Goal: Task Accomplishment & Management: Manage account settings

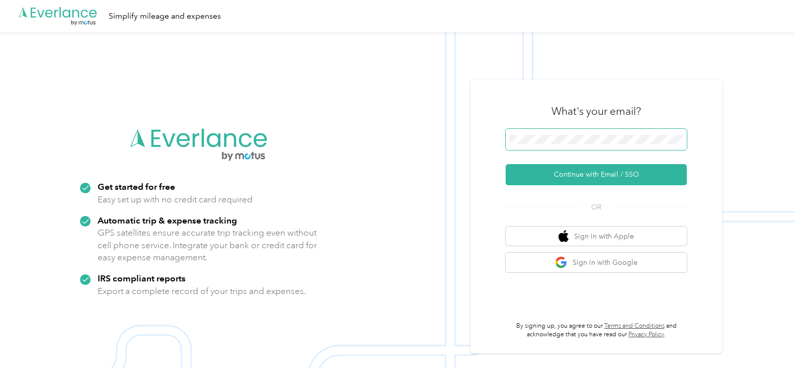
click at [571, 145] on span at bounding box center [596, 139] width 181 height 21
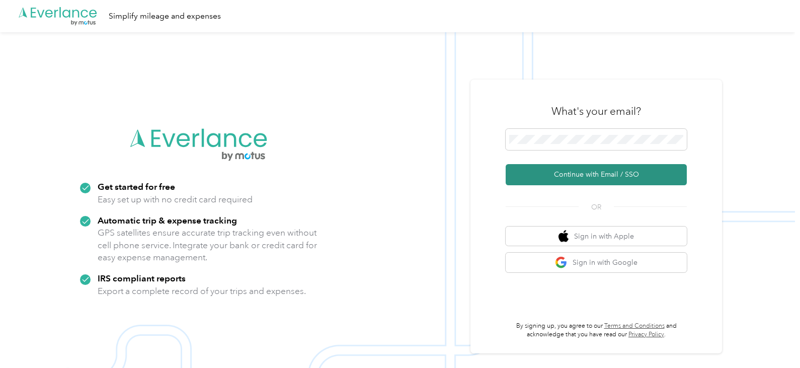
click at [559, 168] on button "Continue with Email / SSO" at bounding box center [596, 174] width 181 height 21
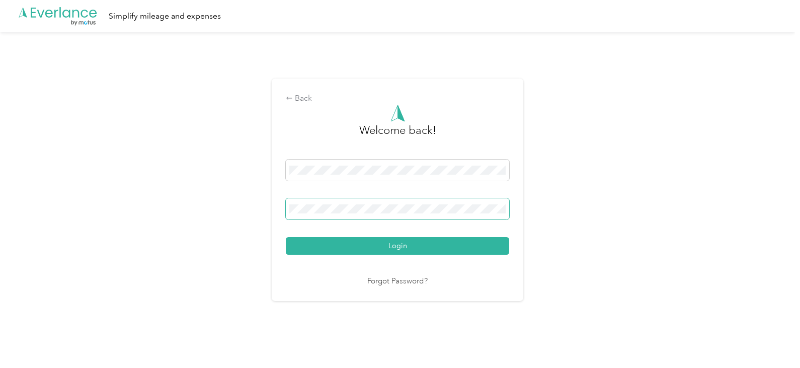
click at [286, 237] on button "Login" at bounding box center [397, 246] width 223 height 18
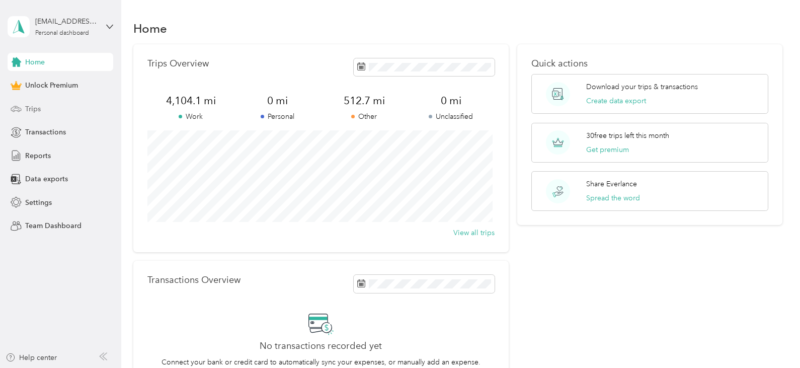
click at [50, 106] on div "Trips" at bounding box center [61, 109] width 106 height 18
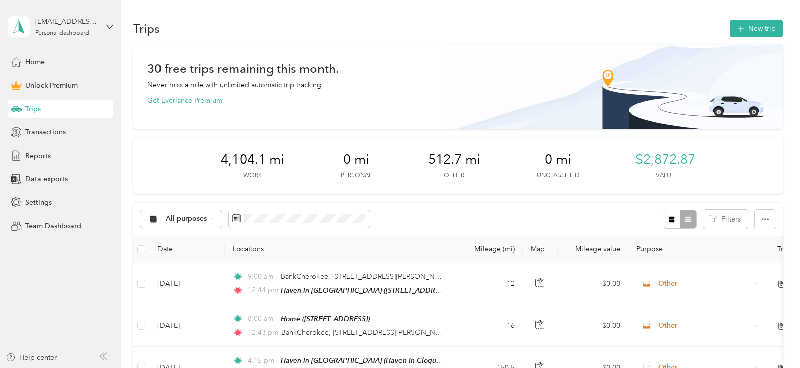
click at [435, 102] on div "30 free trips remaining this month. Never miss a mile with unlimited automatic …" at bounding box center [457, 84] width 621 height 42
click at [738, 32] on icon "button" at bounding box center [741, 29] width 12 height 12
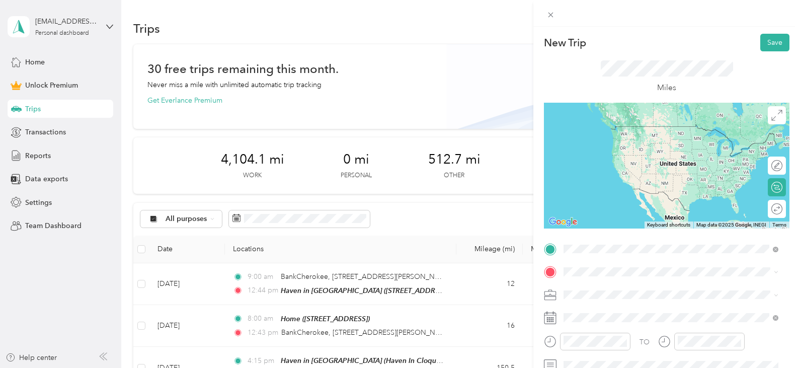
click at [631, 149] on span "[STREET_ADDRESS], [GEOGRAPHIC_DATA], [GEOGRAPHIC_DATA], [GEOGRAPHIC_DATA]" at bounding box center [657, 146] width 149 height 19
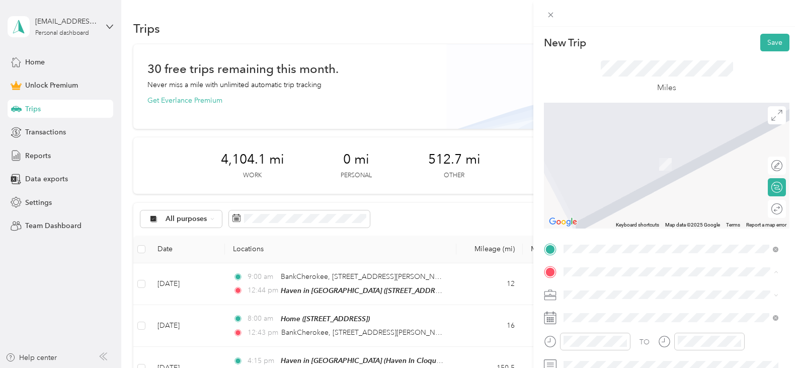
click at [641, 158] on div "Haven in [GEOGRAPHIC_DATA] [STREET_ADDRESS][PERSON_NAME], [GEOGRAPHIC_DATA], [G…" at bounding box center [679, 169] width 192 height 42
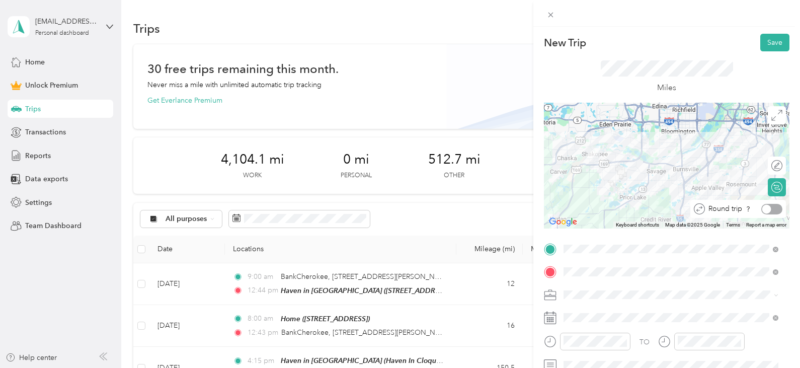
click at [768, 208] on div at bounding box center [771, 209] width 21 height 11
click at [628, 156] on li "Work" at bounding box center [671, 154] width 222 height 18
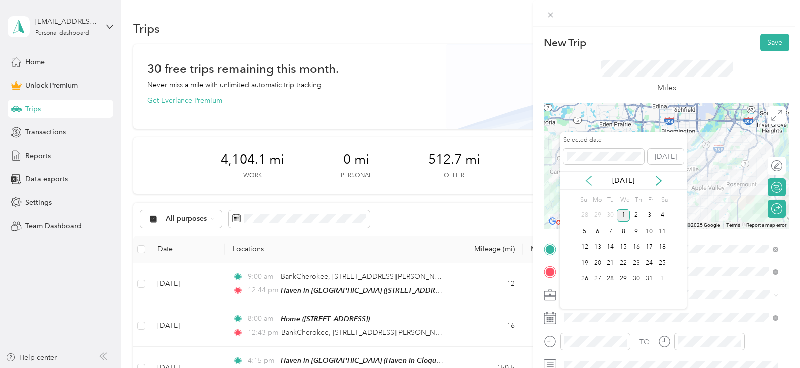
click at [593, 182] on icon at bounding box center [589, 181] width 10 height 10
click at [638, 263] on div "25" at bounding box center [636, 263] width 13 height 13
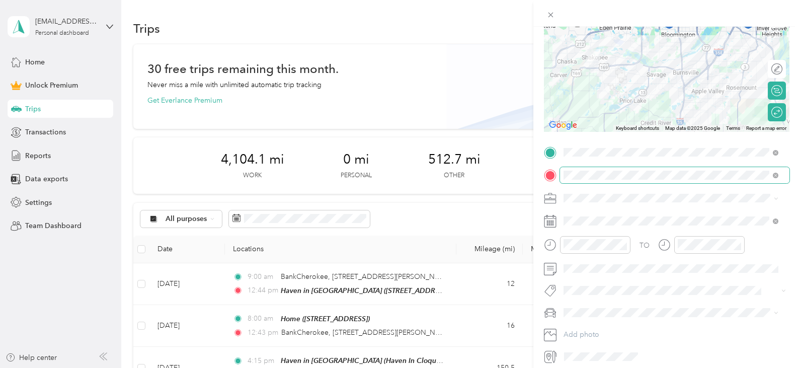
scroll to position [101, 0]
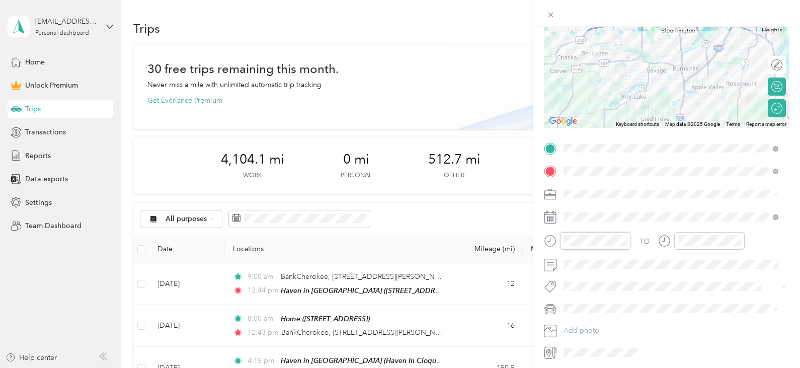
click at [527, 239] on div "New Trip Save This trip cannot be edited because it is either under review, app…" at bounding box center [400, 184] width 800 height 368
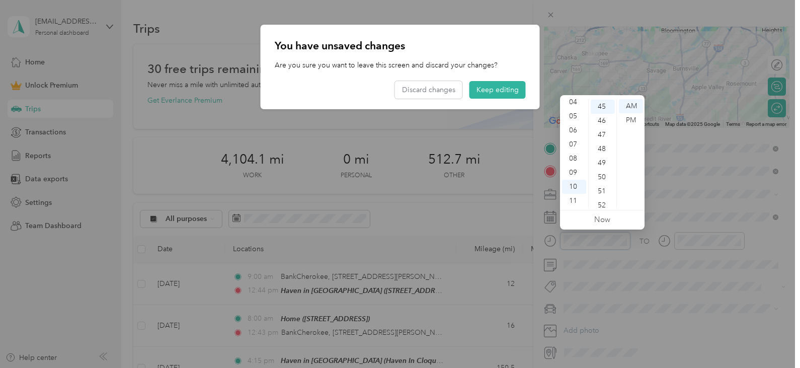
scroll to position [634, 0]
click at [480, 95] on button "Keep editing" at bounding box center [498, 90] width 56 height 18
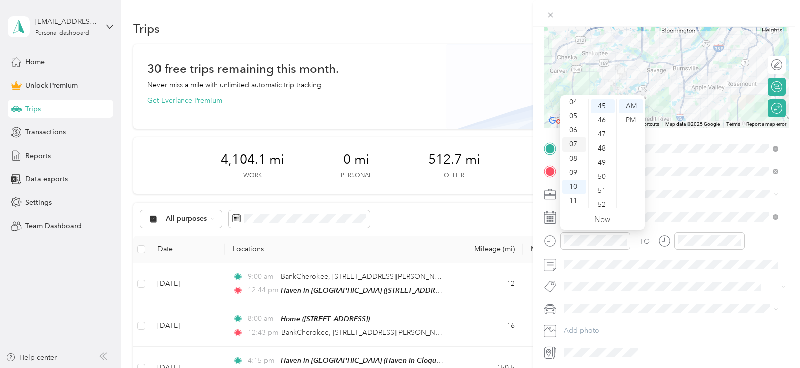
click at [579, 150] on div "07" at bounding box center [574, 144] width 24 height 14
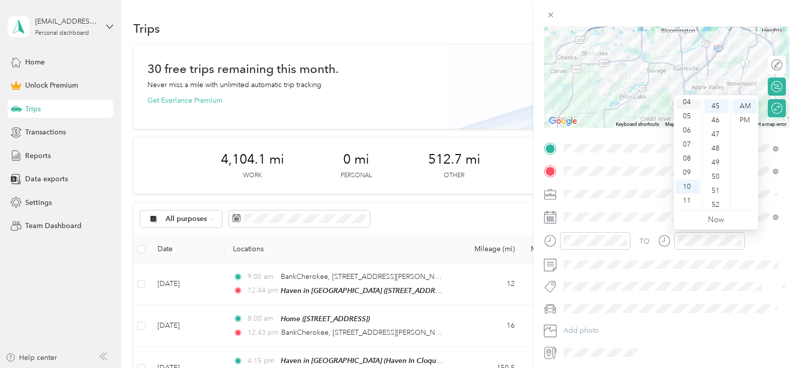
click at [690, 104] on div "04" at bounding box center [688, 102] width 24 height 14
click at [745, 124] on div "PM" at bounding box center [745, 120] width 24 height 14
click at [608, 243] on li "2014 Ford Fusion" at bounding box center [671, 238] width 222 height 18
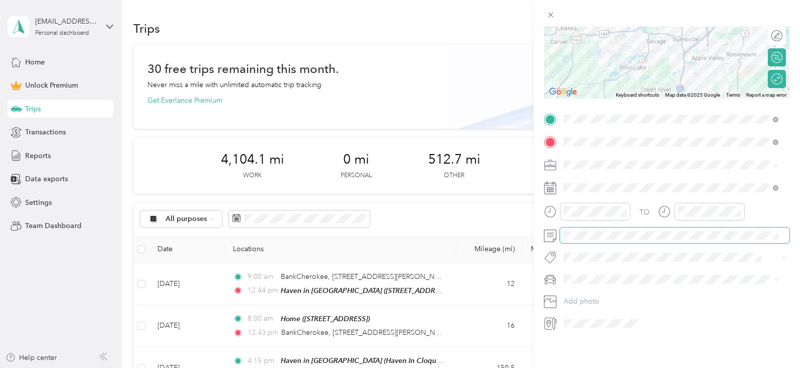
scroll to position [0, 0]
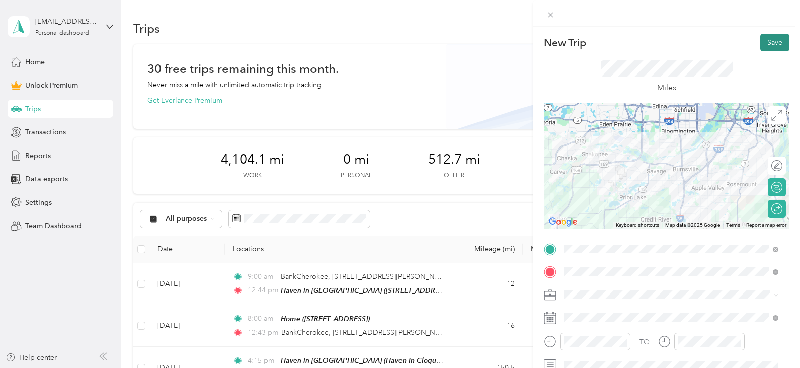
click at [764, 43] on button "Save" at bounding box center [774, 43] width 29 height 18
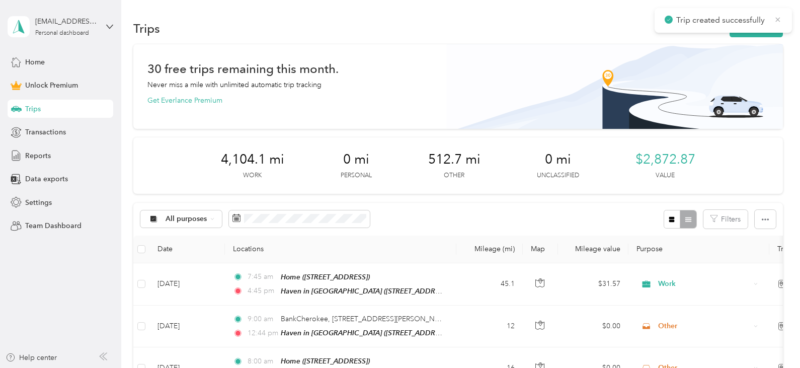
click at [778, 19] on icon at bounding box center [778, 19] width 5 height 5
click at [766, 28] on button "New trip" at bounding box center [756, 29] width 53 height 18
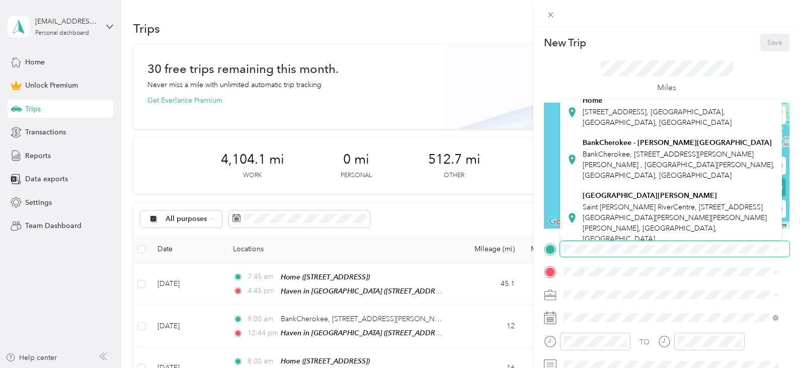
scroll to position [201, 0]
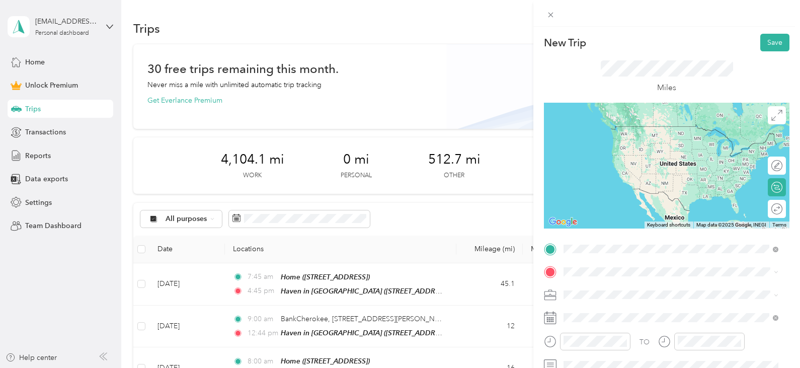
click at [651, 150] on div "Haven in [GEOGRAPHIC_DATA] [STREET_ADDRESS][US_STATE]" at bounding box center [636, 139] width 106 height 21
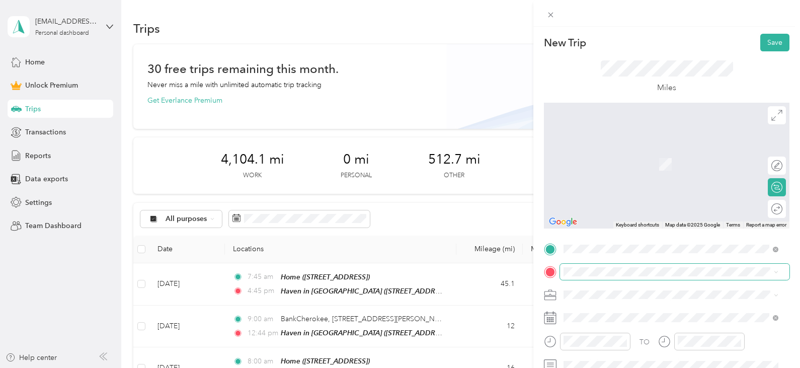
click at [636, 267] on span at bounding box center [674, 272] width 229 height 16
click at [641, 154] on span "[STREET_ADDRESS][US_STATE]" at bounding box center [633, 149] width 101 height 9
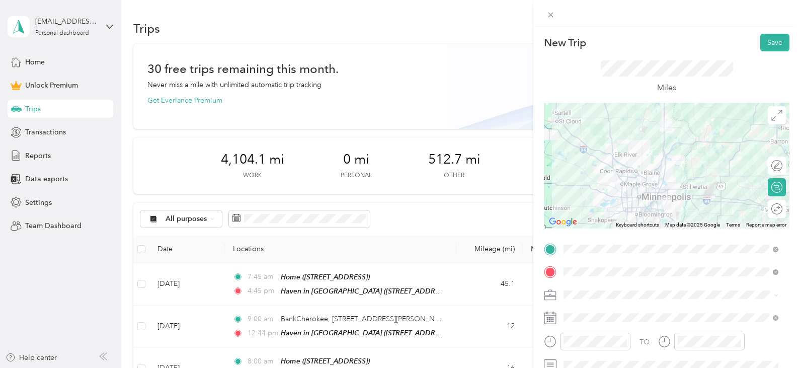
click at [663, 301] on span at bounding box center [674, 295] width 229 height 16
click at [597, 156] on div "Work" at bounding box center [671, 153] width 208 height 11
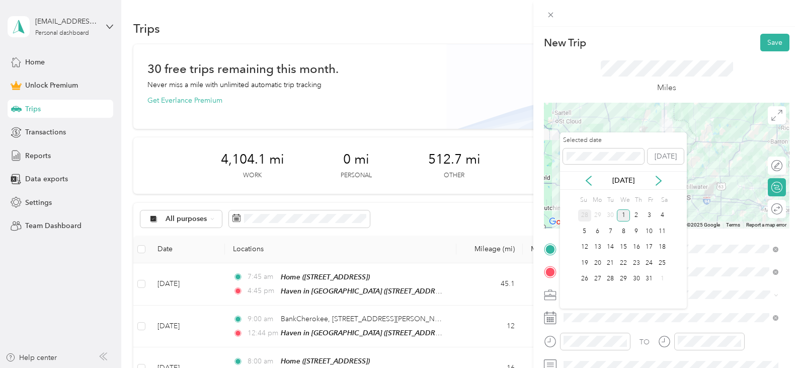
click at [588, 218] on div "28" at bounding box center [584, 215] width 13 height 13
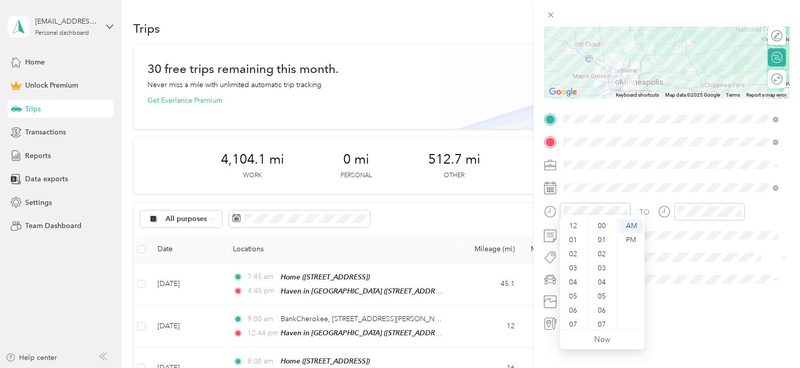
scroll to position [60, 0]
click at [525, 195] on div "New Trip Save This trip cannot be edited because it is either under review, app…" at bounding box center [400, 184] width 800 height 368
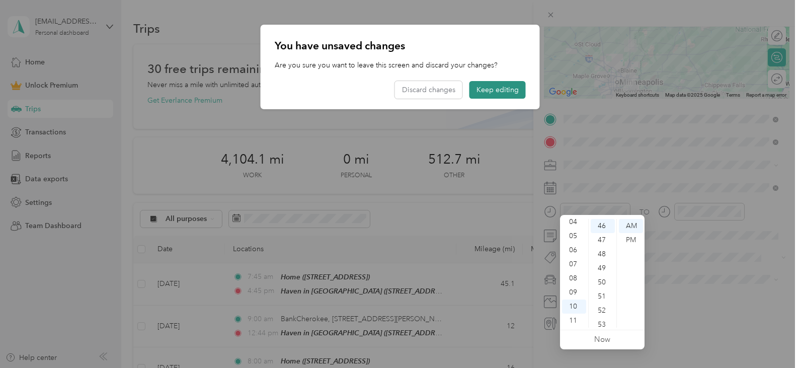
click at [510, 95] on button "Keep editing" at bounding box center [498, 90] width 56 height 18
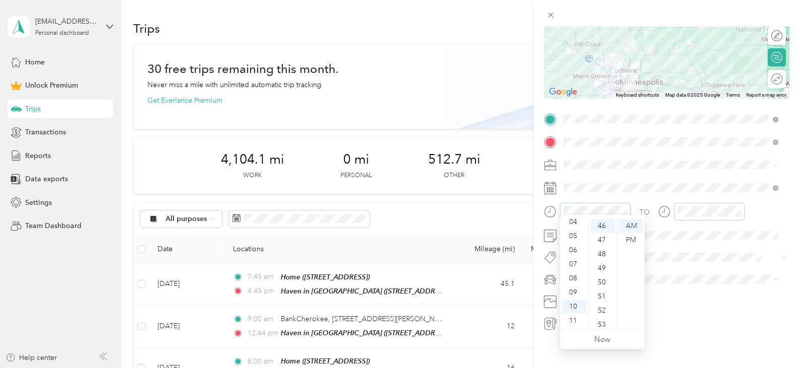
click at [558, 204] on div at bounding box center [587, 212] width 87 height 18
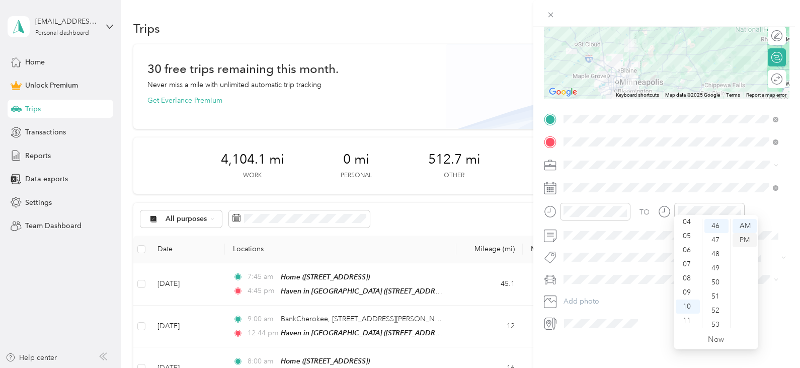
click at [749, 239] on div "PM" at bounding box center [745, 240] width 24 height 14
click at [753, 240] on div "PM" at bounding box center [745, 240] width 24 height 14
click at [689, 223] on div "04" at bounding box center [688, 222] width 24 height 14
click at [719, 60] on div at bounding box center [667, 36] width 246 height 126
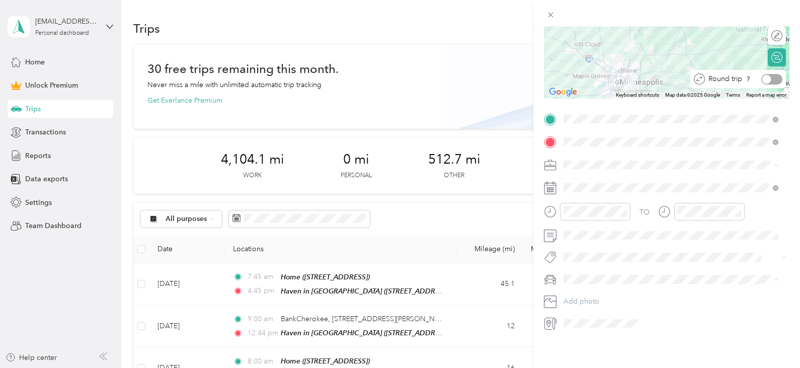
click at [770, 74] on div at bounding box center [771, 79] width 21 height 11
click at [773, 74] on div at bounding box center [777, 78] width 9 height 9
click at [605, 324] on div "Ford F350" at bounding box center [671, 325] width 208 height 11
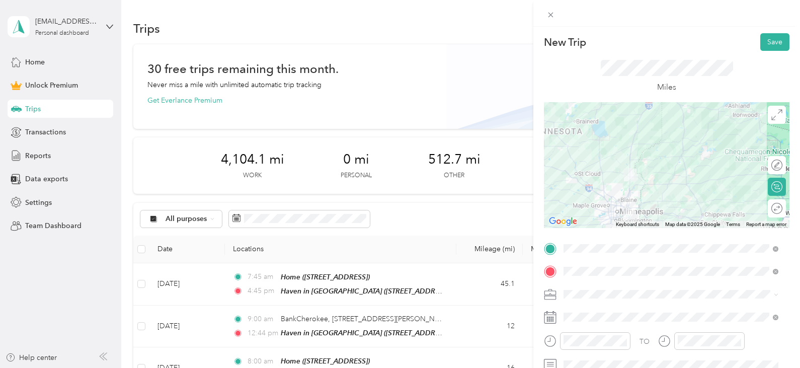
scroll to position [0, 0]
click at [567, 40] on p "New Trip" at bounding box center [565, 43] width 42 height 14
click at [781, 41] on button "Save" at bounding box center [774, 43] width 29 height 18
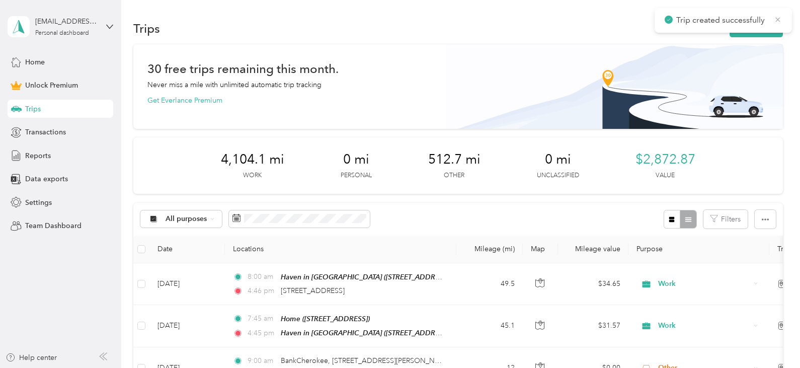
click at [780, 21] on icon at bounding box center [778, 19] width 8 height 9
click at [758, 25] on button "New trip" at bounding box center [756, 29] width 53 height 18
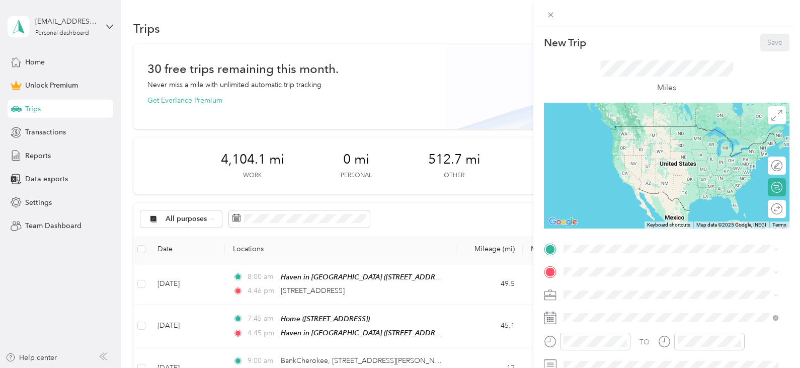
click at [612, 257] on div "TO Add photo" at bounding box center [667, 351] width 246 height 220
click at [630, 131] on span "[STREET_ADDRESS][US_STATE]" at bounding box center [633, 126] width 101 height 9
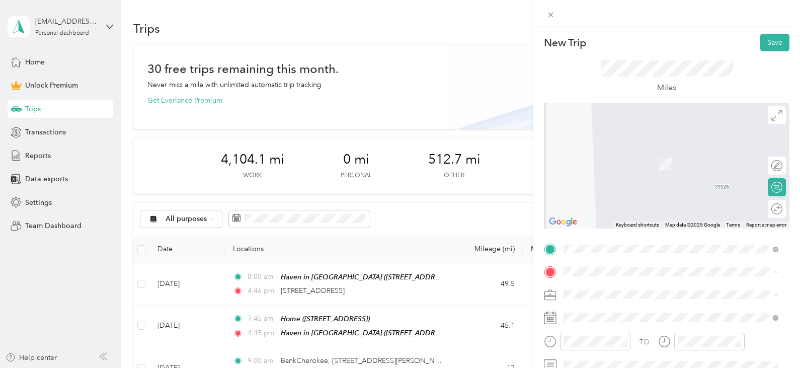
click at [624, 152] on div "Home" at bounding box center [679, 150] width 192 height 9
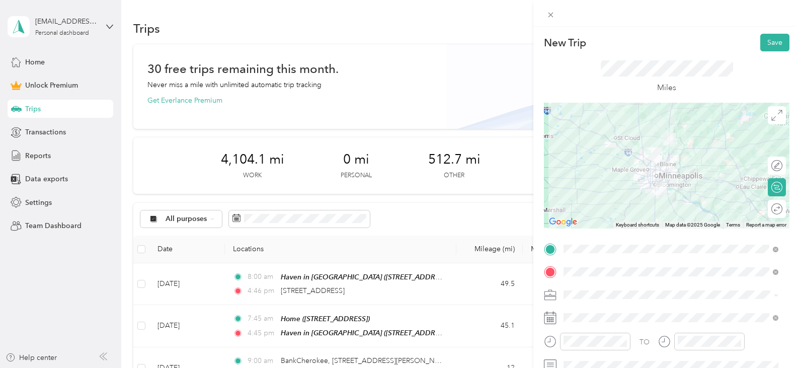
click at [603, 307] on div "TO Add photo" at bounding box center [667, 351] width 246 height 220
click at [605, 301] on span at bounding box center [674, 295] width 229 height 16
click at [610, 156] on div "Work" at bounding box center [671, 153] width 208 height 11
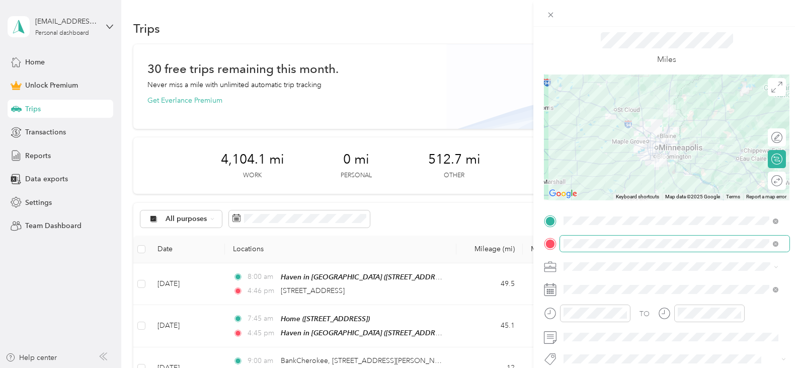
scroll to position [50, 0]
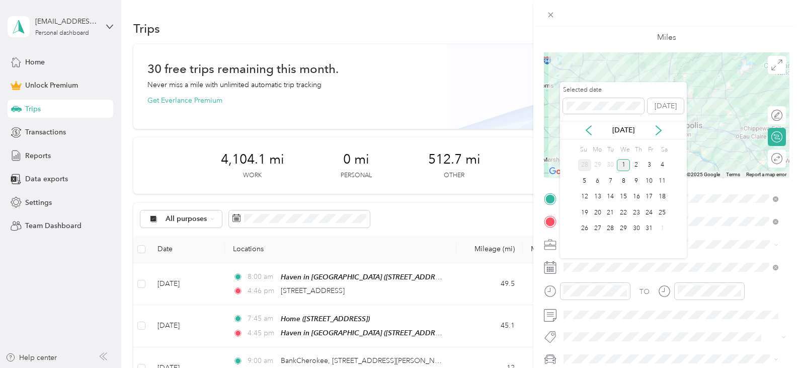
click at [587, 168] on div "28" at bounding box center [584, 165] width 13 height 13
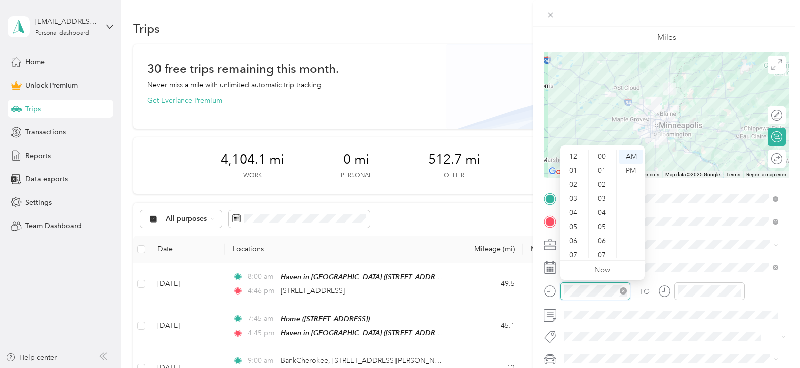
scroll to position [60, 0]
click at [506, 286] on div "New Trip Save This trip cannot be edited because it is either under review, app…" at bounding box center [400, 184] width 800 height 368
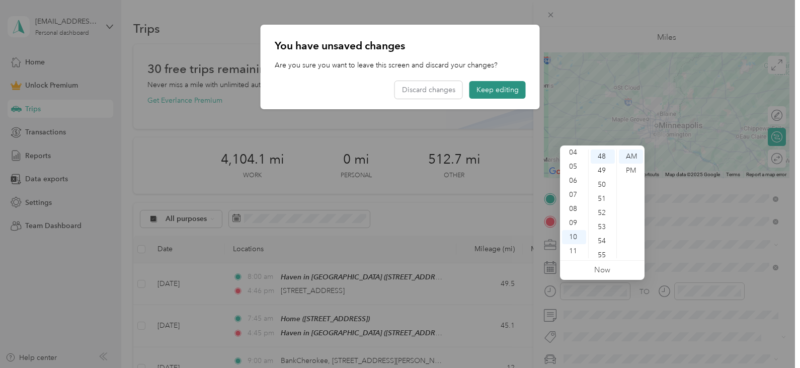
click at [485, 86] on button "Keep editing" at bounding box center [498, 90] width 56 height 18
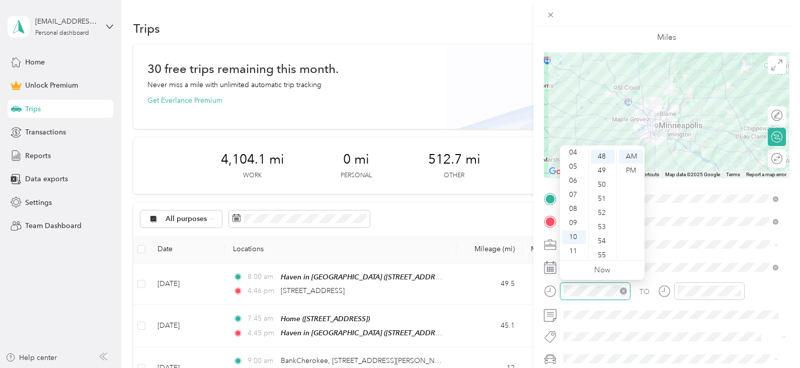
scroll to position [56, 0]
click at [636, 165] on div "PM" at bounding box center [631, 171] width 24 height 14
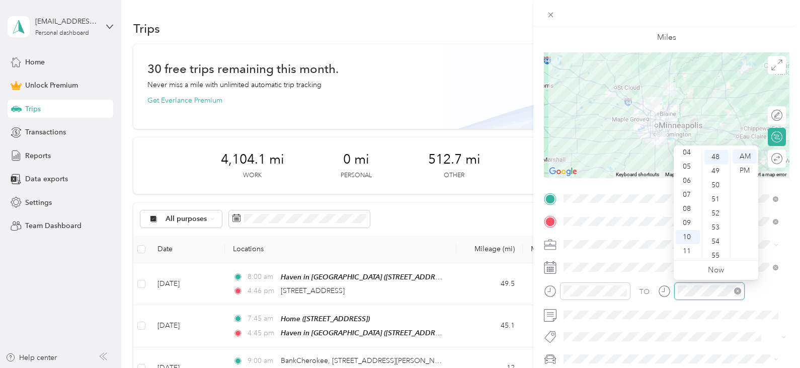
scroll to position [676, 0]
click at [667, 290] on div at bounding box center [701, 291] width 87 height 18
click at [742, 174] on div "PM" at bounding box center [745, 171] width 24 height 14
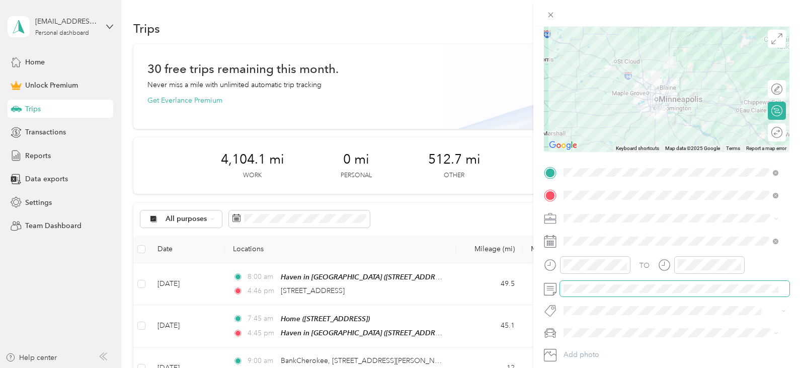
scroll to position [101, 0]
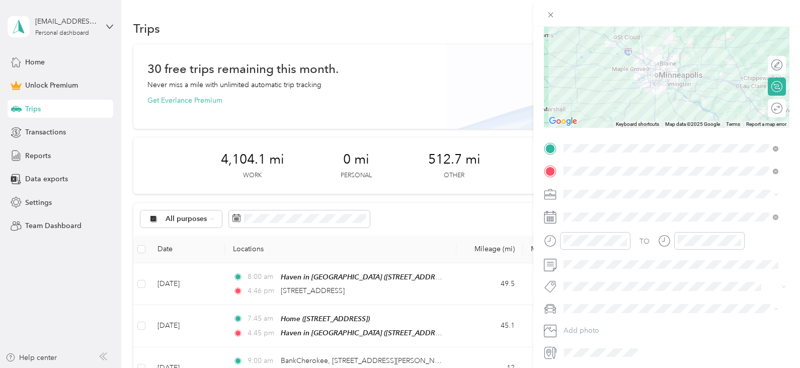
click at [605, 280] on ol "2014 Ford Fusion 2021 Chrysler Pacifica Ford F350 Toyota Celica" at bounding box center [671, 264] width 222 height 70
click at [610, 277] on ol "2014 Ford Fusion 2021 Chrysler Pacifica Ford F350 Toyota Celica" at bounding box center [671, 264] width 222 height 70
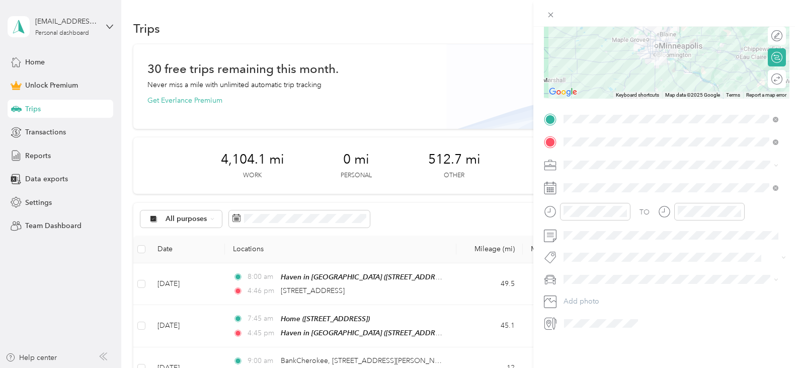
click at [594, 325] on span "Ford F350" at bounding box center [583, 322] width 33 height 9
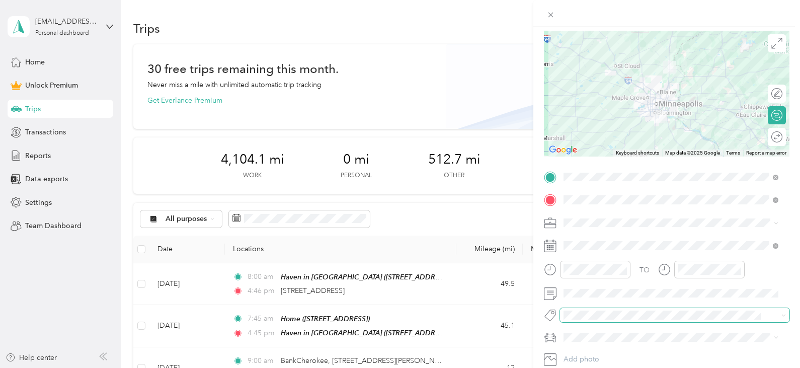
scroll to position [0, 0]
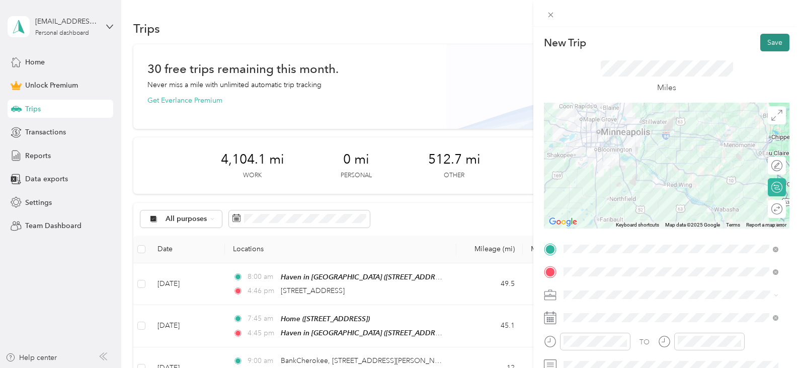
click at [769, 38] on button "Save" at bounding box center [774, 43] width 29 height 18
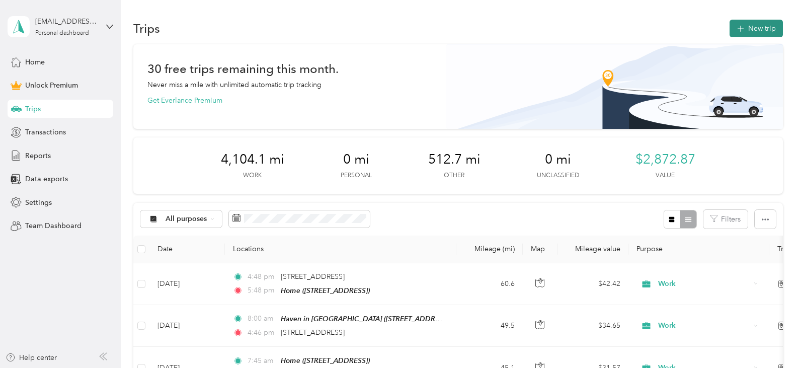
click at [752, 25] on button "New trip" at bounding box center [756, 29] width 53 height 18
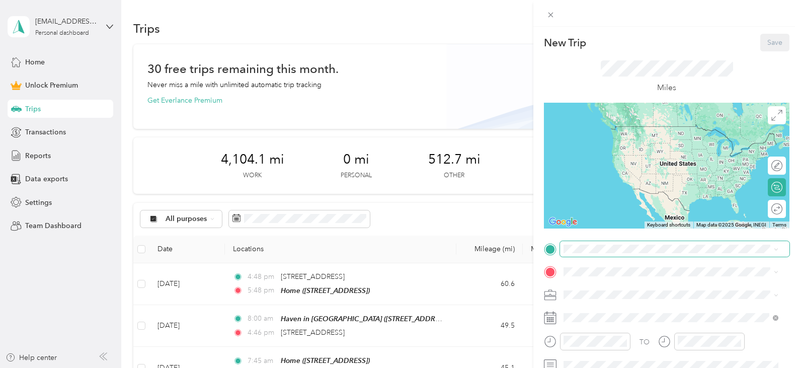
click at [621, 243] on span at bounding box center [674, 249] width 229 height 16
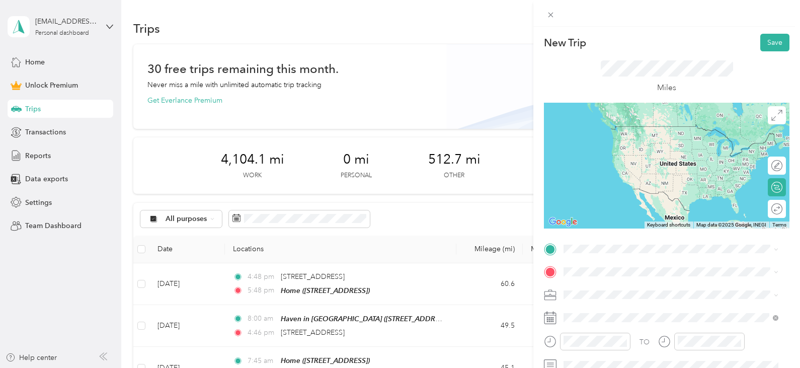
click at [631, 152] on span "[STREET_ADDRESS], [GEOGRAPHIC_DATA], [GEOGRAPHIC_DATA], [GEOGRAPHIC_DATA]" at bounding box center [657, 144] width 149 height 19
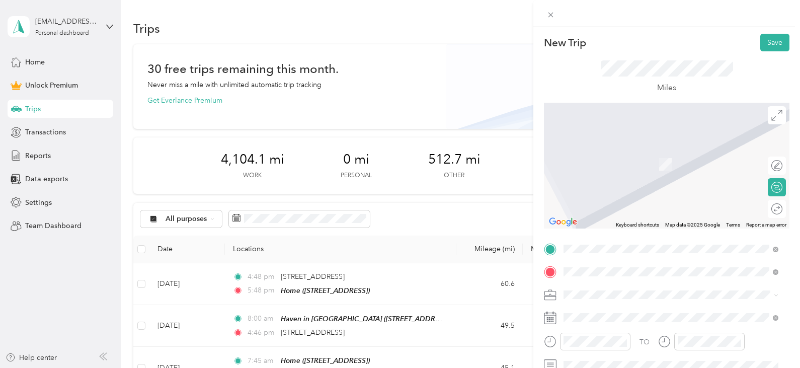
click at [609, 201] on div "Haven in [GEOGRAPHIC_DATA] The Haven In [GEOGRAPHIC_DATA], [STREET_ADDRESS] , […" at bounding box center [679, 222] width 192 height 42
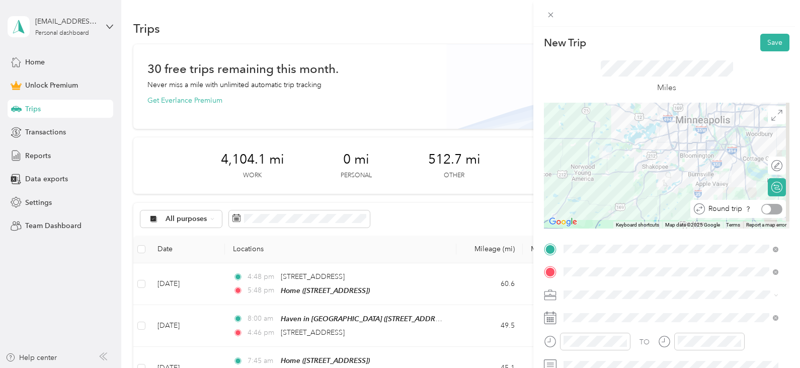
click at [767, 211] on div at bounding box center [771, 209] width 21 height 11
click at [652, 299] on span at bounding box center [674, 295] width 229 height 16
click at [587, 157] on li "Work" at bounding box center [671, 154] width 222 height 18
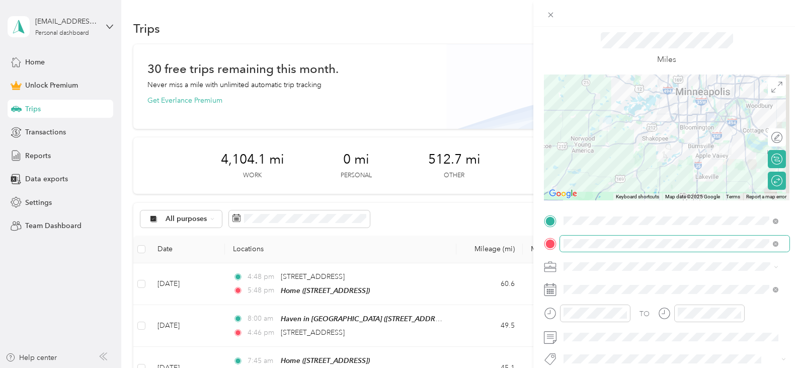
scroll to position [50, 0]
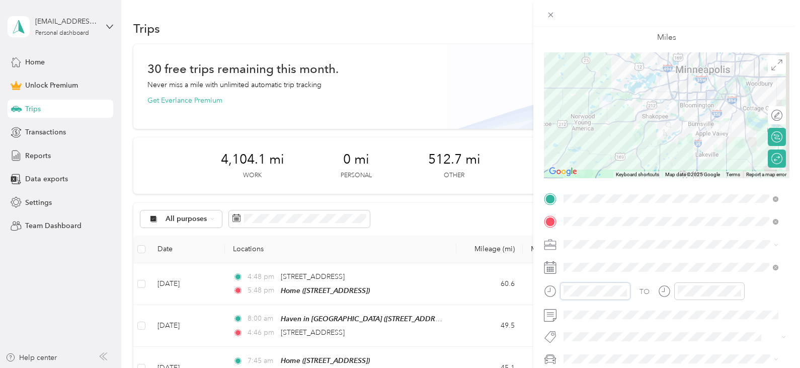
click at [507, 286] on div "New Trip Save This trip cannot be edited because it is either under review, app…" at bounding box center [400, 184] width 800 height 368
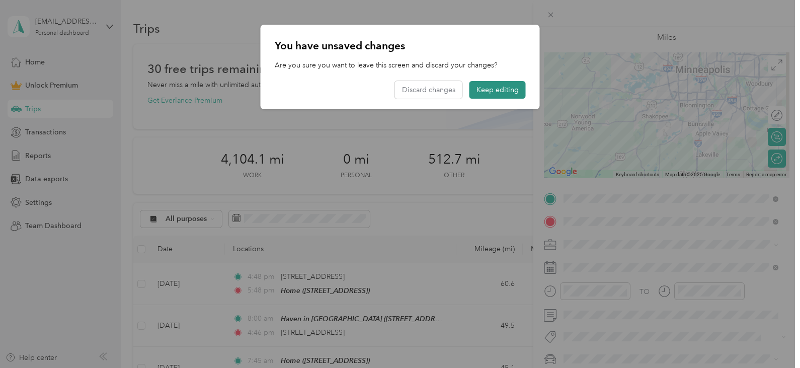
click at [512, 88] on button "Keep editing" at bounding box center [498, 90] width 56 height 18
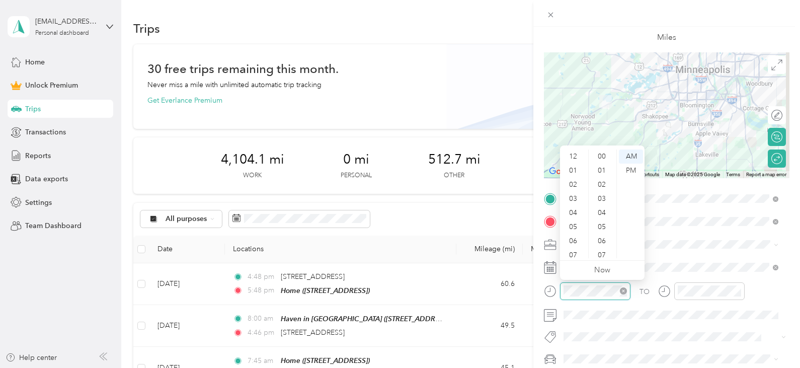
scroll to position [60, 0]
click at [569, 208] on div "08" at bounding box center [574, 209] width 24 height 14
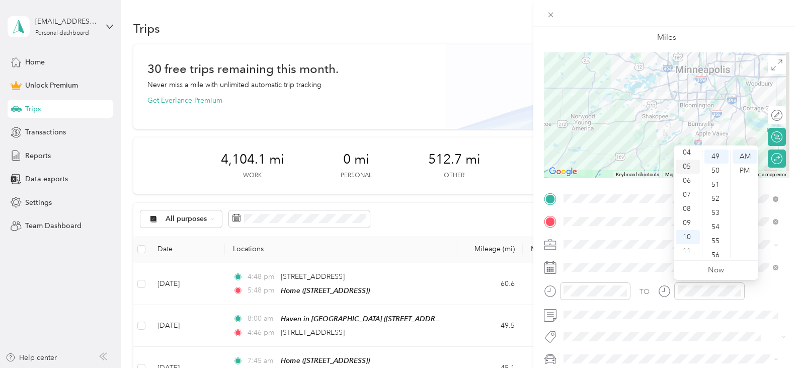
click at [681, 168] on div "05" at bounding box center [688, 167] width 24 height 14
click at [745, 165] on div "PM" at bounding box center [745, 171] width 24 height 14
click at [777, 298] on div "TO" at bounding box center [667, 294] width 246 height 25
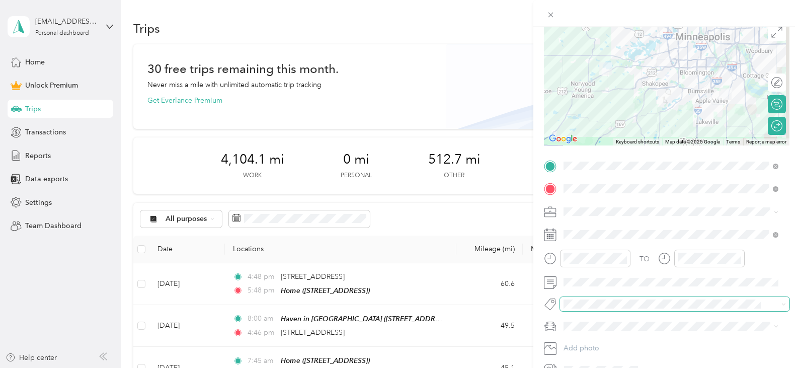
scroll to position [101, 0]
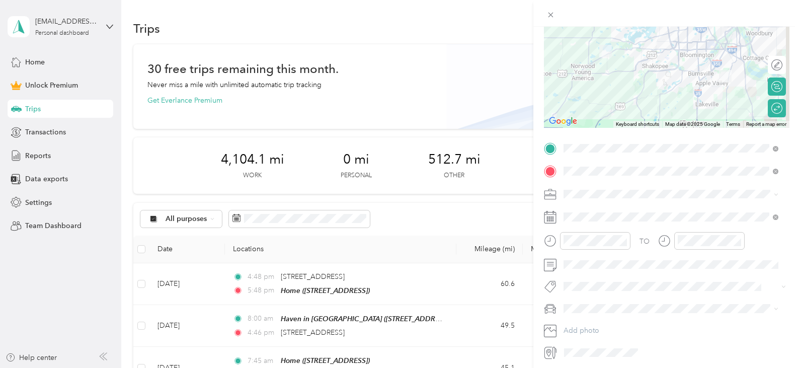
click at [663, 274] on div "TO Add photo" at bounding box center [667, 250] width 246 height 220
click at [664, 269] on span at bounding box center [674, 265] width 229 height 16
click at [534, 269] on form "New Trip Save This trip cannot be edited because it is either under review, app…" at bounding box center [666, 146] width 267 height 427
click at [466, 266] on div "New Trip Save This trip cannot be edited because it is either under review, app…" at bounding box center [400, 184] width 800 height 368
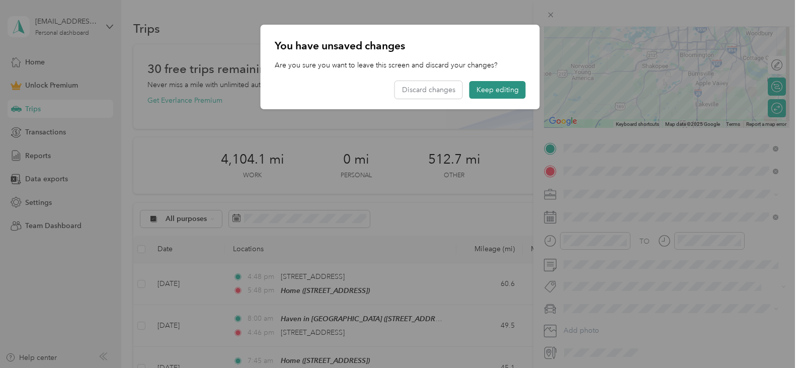
click at [486, 94] on button "Keep editing" at bounding box center [498, 90] width 56 height 18
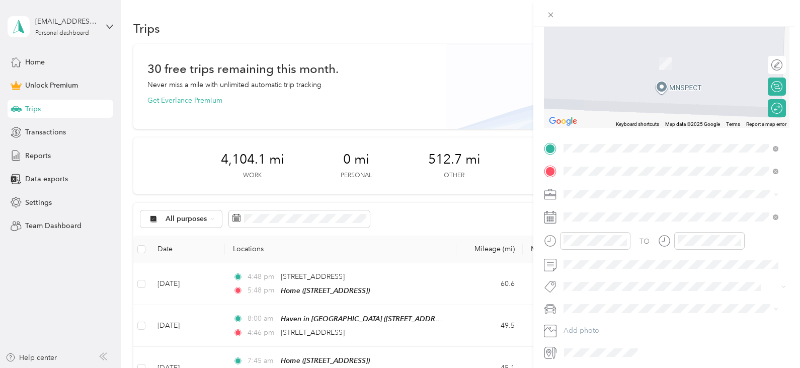
click at [645, 237] on strong "Haven in [GEOGRAPHIC_DATA]" at bounding box center [636, 241] width 106 height 9
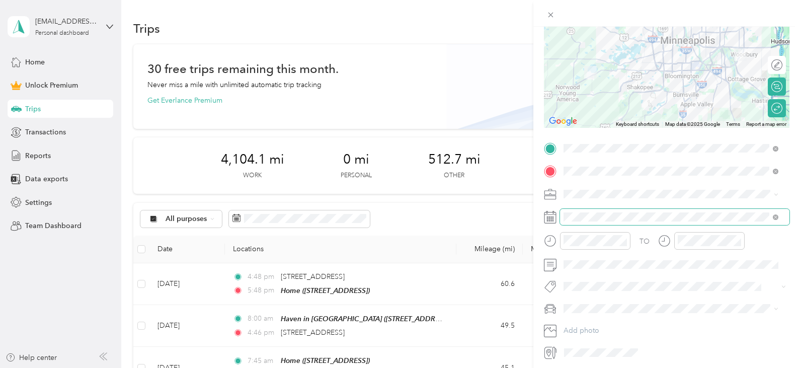
scroll to position [0, 0]
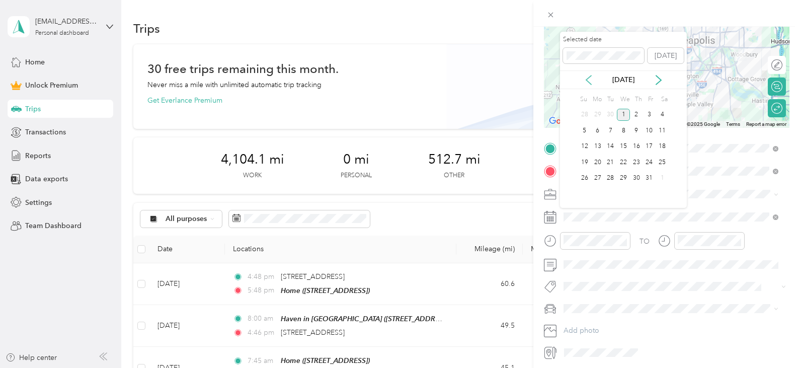
click at [591, 81] on icon at bounding box center [589, 80] width 10 height 10
click at [648, 146] on div "19" at bounding box center [649, 146] width 13 height 13
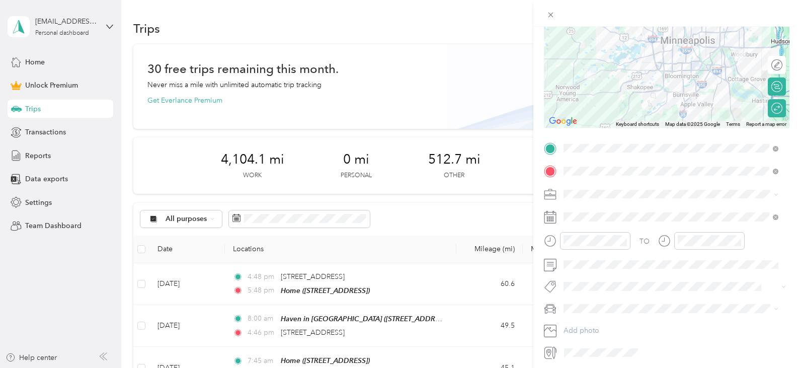
click at [587, 270] on span "Ford F350" at bounding box center [583, 271] width 33 height 9
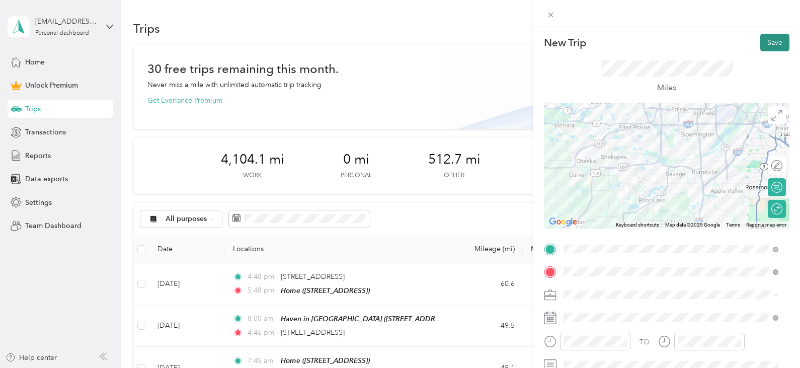
click at [780, 42] on button "Save" at bounding box center [774, 43] width 29 height 18
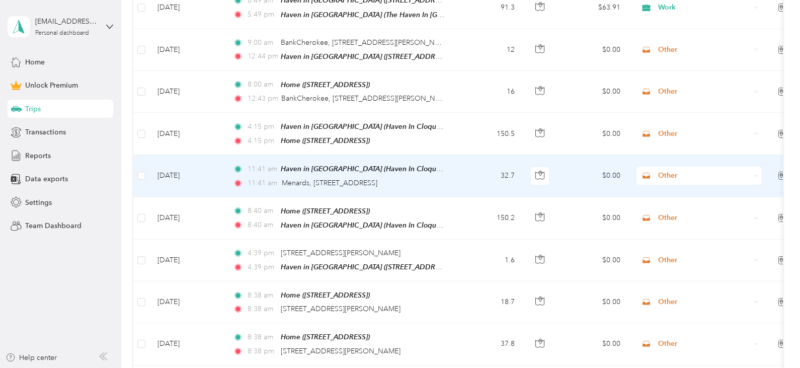
scroll to position [352, 0]
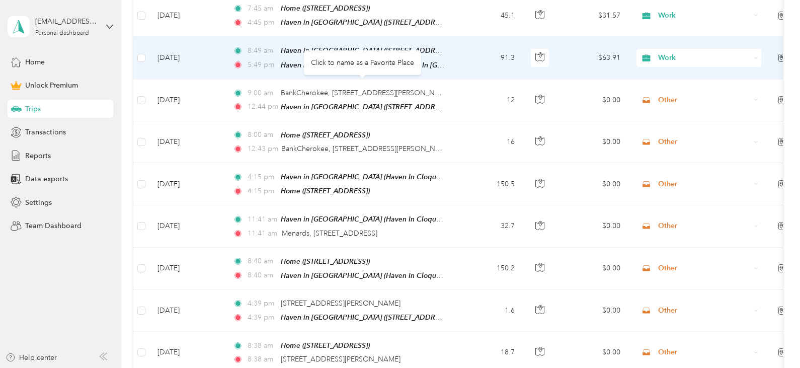
click at [453, 44] on td "8:[GEOGRAPHIC_DATA] in [GEOGRAPHIC_DATA] ([STREET_ADDRESS][US_STATE]) 5:49 pm H…" at bounding box center [341, 58] width 232 height 42
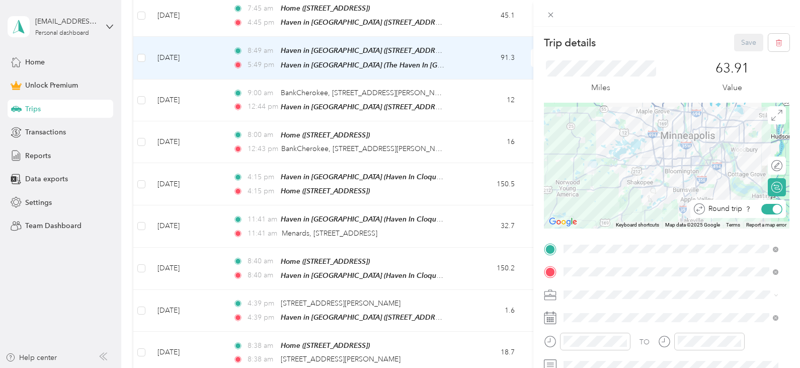
click at [773, 210] on div at bounding box center [777, 208] width 9 height 9
click at [748, 44] on button "Save" at bounding box center [748, 43] width 29 height 18
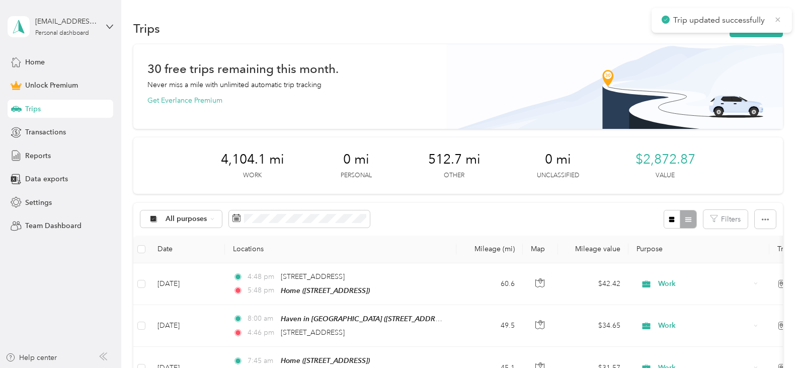
click at [779, 20] on icon at bounding box center [778, 19] width 5 height 5
click at [769, 25] on button "New trip" at bounding box center [756, 29] width 53 height 18
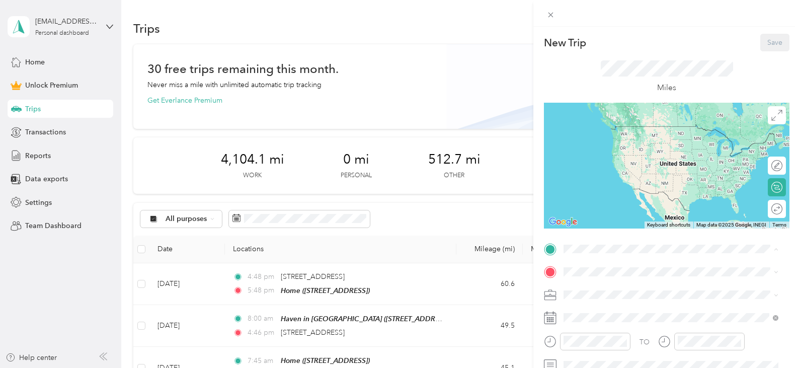
click at [625, 243] on span "The Haven In [GEOGRAPHIC_DATA], [STREET_ADDRESS] , 55387, [GEOGRAPHIC_DATA], [G…" at bounding box center [677, 258] width 189 height 30
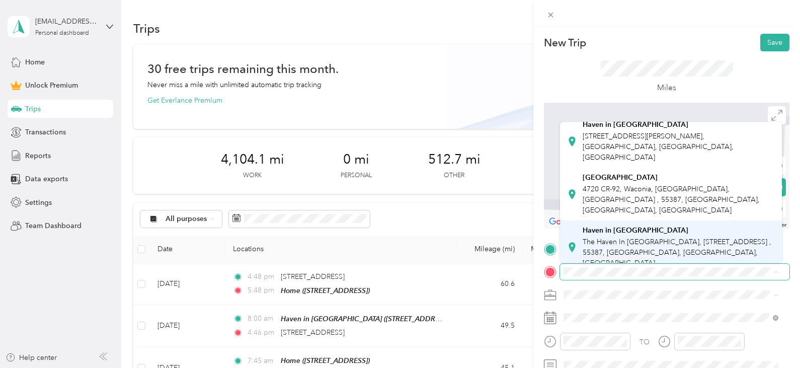
scroll to position [50, 0]
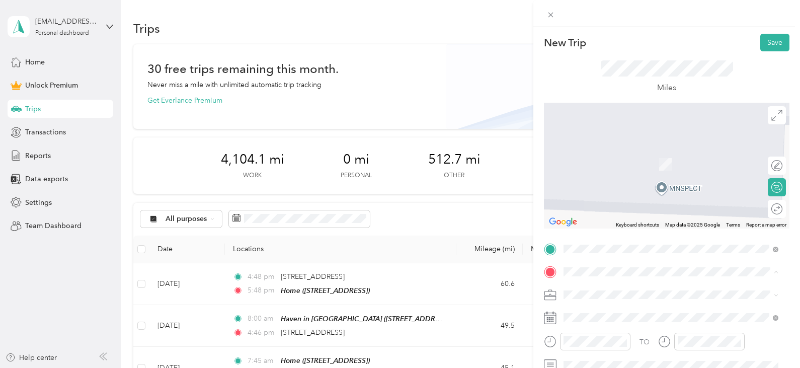
click at [618, 268] on span "[STREET_ADDRESS], [GEOGRAPHIC_DATA], [GEOGRAPHIC_DATA], [GEOGRAPHIC_DATA]" at bounding box center [657, 277] width 149 height 19
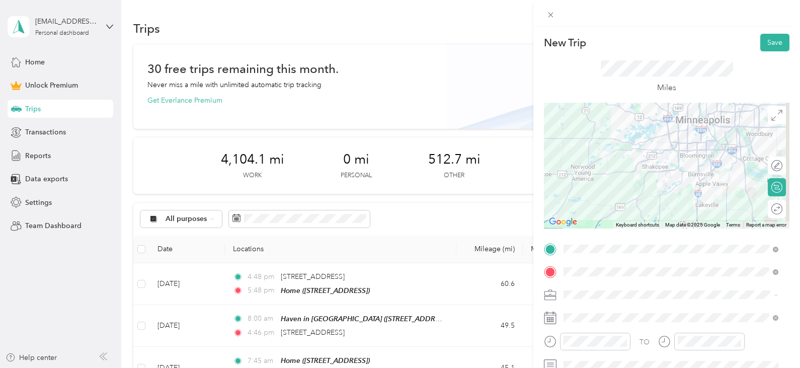
click at [603, 153] on div "Work" at bounding box center [671, 153] width 208 height 11
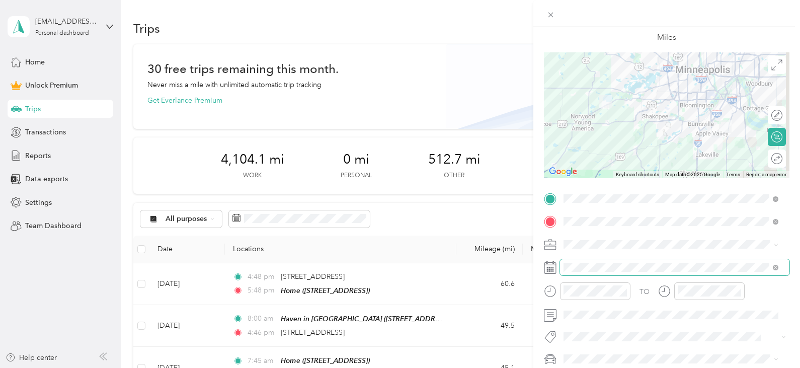
click at [596, 272] on span at bounding box center [674, 267] width 229 height 16
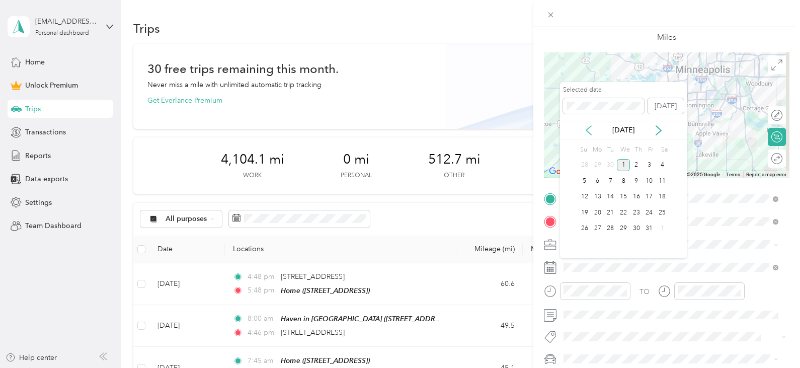
drag, startPoint x: 595, startPoint y: 124, endPoint x: 591, endPoint y: 128, distance: 5.3
click at [591, 128] on div "[DATE]" at bounding box center [623, 130] width 127 height 19
click at [591, 129] on icon at bounding box center [589, 130] width 10 height 10
click at [651, 194] on div "19" at bounding box center [649, 197] width 13 height 13
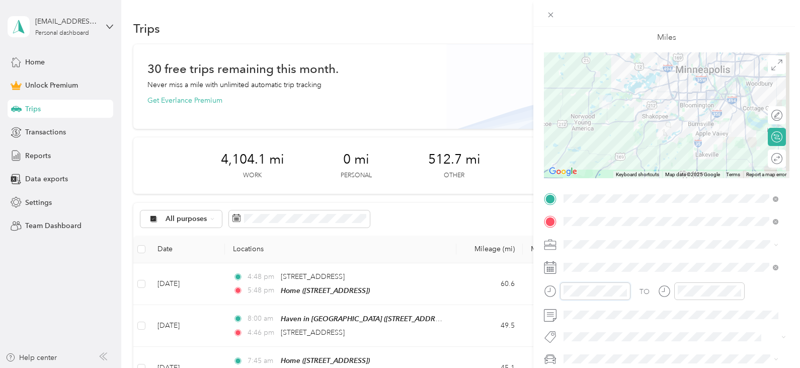
click at [486, 291] on div "New Trip Save This trip cannot be edited because it is either under review, app…" at bounding box center [400, 184] width 800 height 368
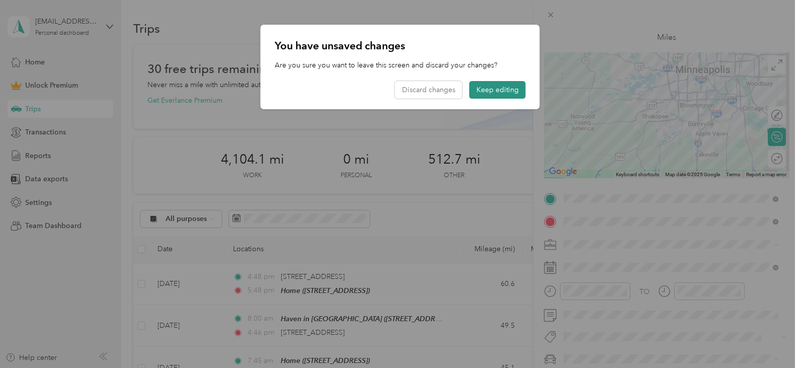
click at [505, 86] on button "Keep editing" at bounding box center [498, 90] width 56 height 18
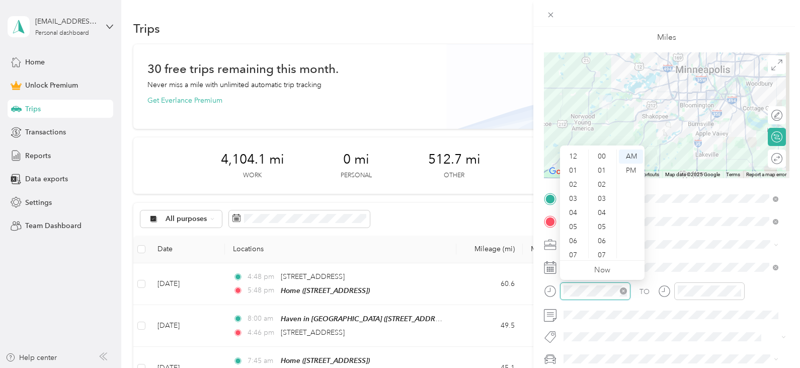
scroll to position [60, 0]
click at [577, 167] on div "05" at bounding box center [574, 167] width 24 height 14
click at [640, 172] on div "PM" at bounding box center [631, 171] width 24 height 14
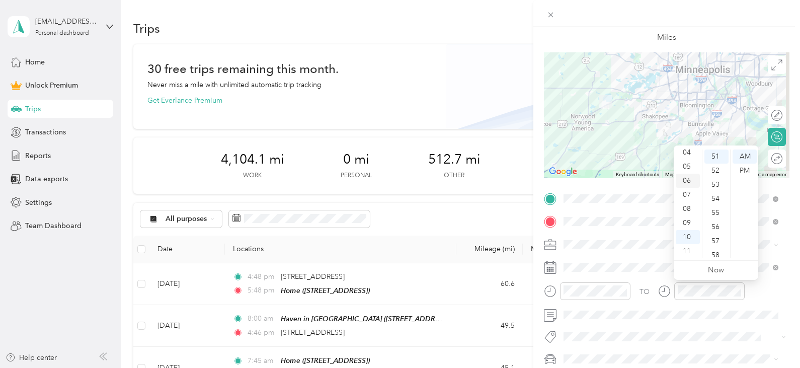
click at [688, 179] on div "06" at bounding box center [688, 181] width 24 height 14
click at [736, 166] on div "PM" at bounding box center [745, 171] width 24 height 14
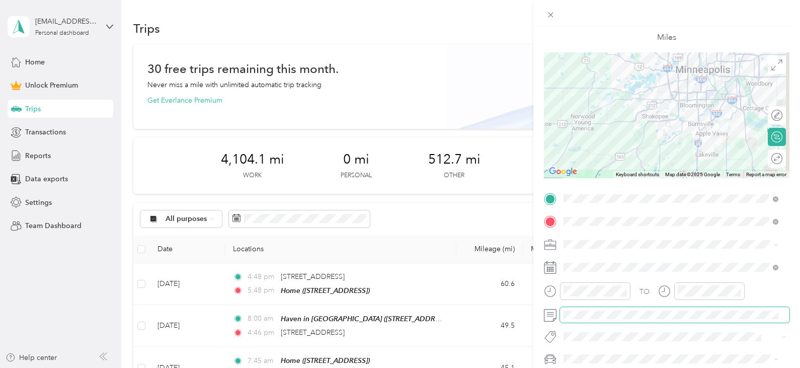
scroll to position [0, 5]
click at [517, 311] on div "New Trip Save This trip cannot be edited because it is either under review, app…" at bounding box center [400, 184] width 800 height 368
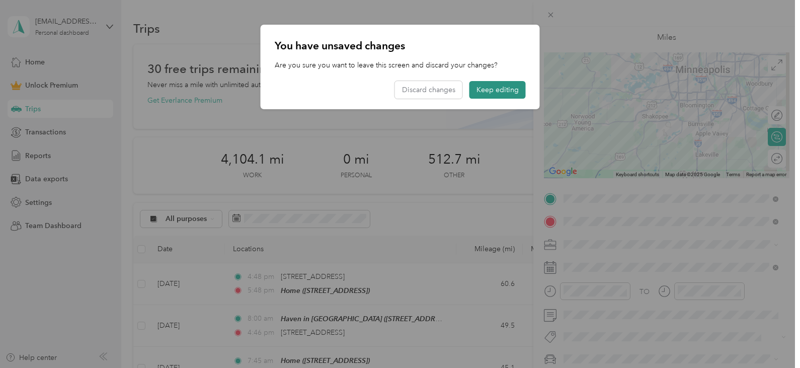
click at [523, 93] on button "Keep editing" at bounding box center [498, 90] width 56 height 18
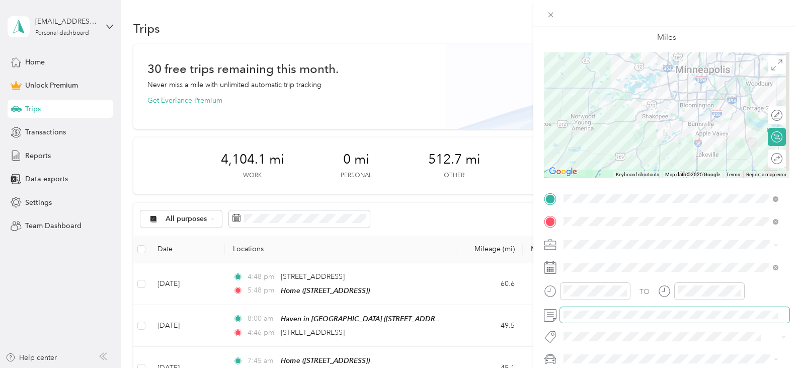
scroll to position [0, 75]
click at [795, 300] on html "[EMAIL_ADDRESS][DOMAIN_NAME] Personal dashboard Home Unlock Premium Trips Trans…" at bounding box center [397, 184] width 795 height 368
click at [756, 303] on div "TO" at bounding box center [667, 294] width 246 height 25
click at [51, 2] on div "New Trip Save This trip cannot be edited because it is either under review, app…" at bounding box center [400, 184] width 800 height 368
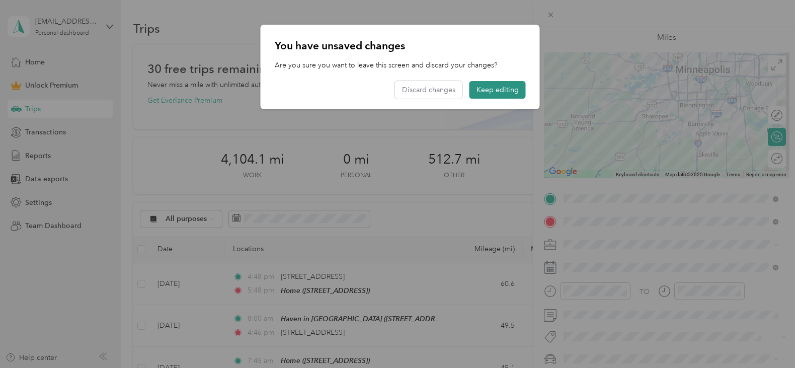
click at [517, 90] on button "Keep editing" at bounding box center [498, 90] width 56 height 18
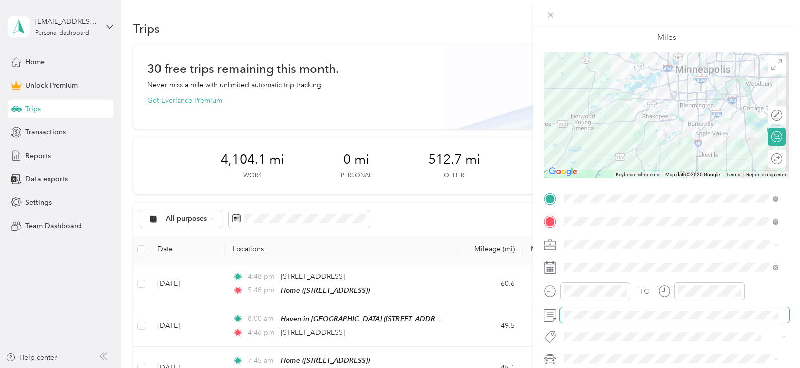
click at [35, 3] on div "New Trip Save This trip cannot be edited because it is either under review, app…" at bounding box center [400, 184] width 800 height 368
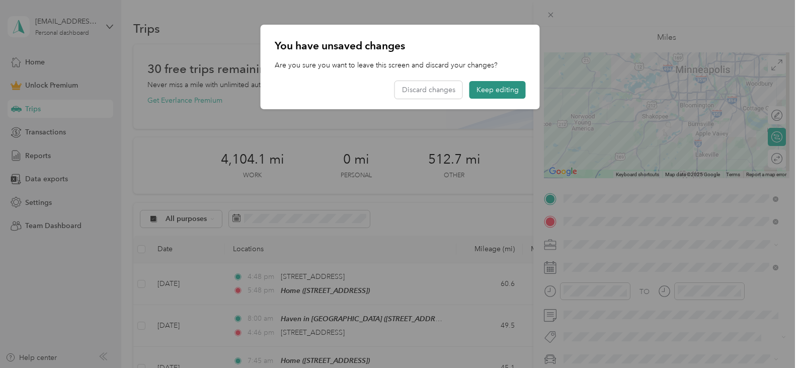
click at [511, 92] on button "Keep editing" at bounding box center [498, 90] width 56 height 18
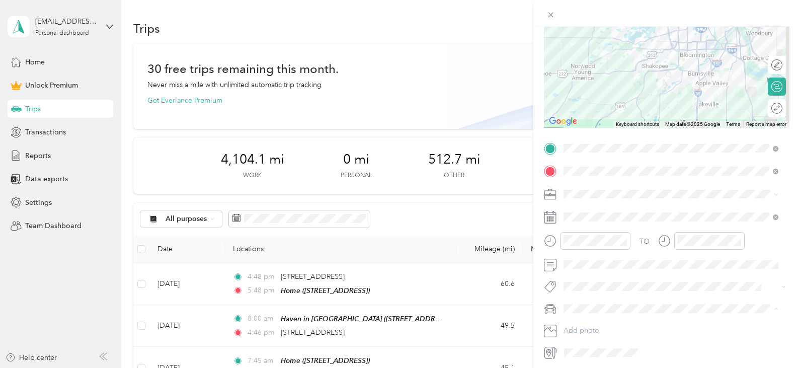
click at [590, 274] on li "Ford F350" at bounding box center [671, 273] width 222 height 18
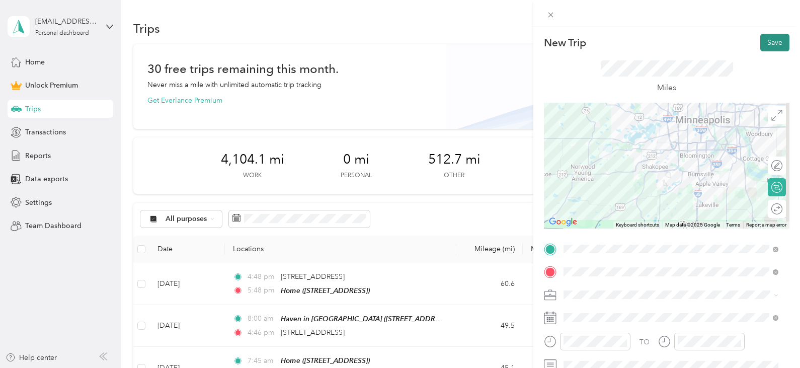
click at [771, 45] on button "Save" at bounding box center [774, 43] width 29 height 18
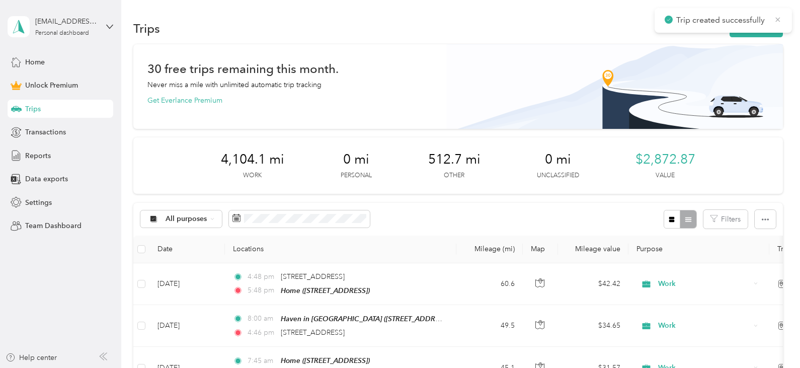
click at [776, 22] on icon at bounding box center [778, 19] width 8 height 9
click at [764, 28] on button "New trip" at bounding box center [756, 29] width 53 height 18
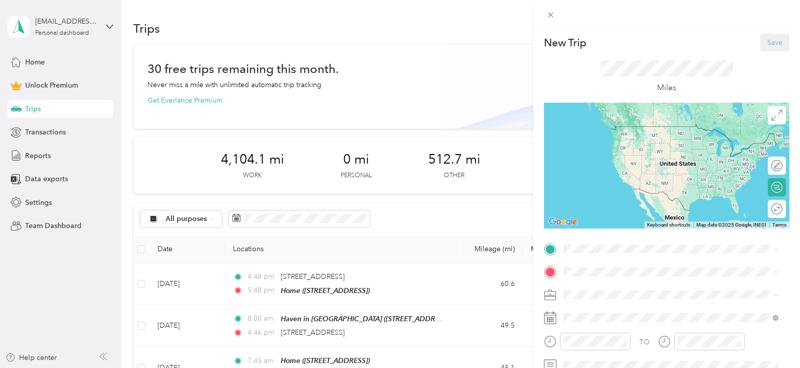
click at [605, 236] on div "New Trip Save This trip cannot be edited because it is either under review, app…" at bounding box center [667, 247] width 246 height 427
click at [604, 244] on span at bounding box center [674, 249] width 229 height 16
click at [600, 253] on span at bounding box center [674, 249] width 229 height 16
click at [615, 145] on div "Home [STREET_ADDRESS]" at bounding box center [679, 141] width 192 height 32
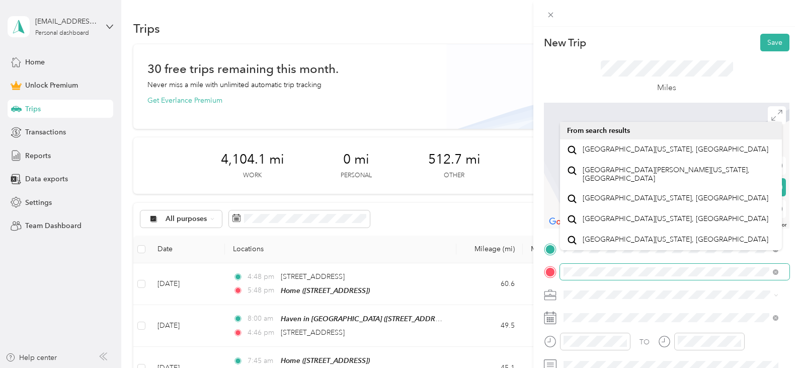
click at [476, 260] on div "New Trip Save This trip cannot be edited because it is either under review, app…" at bounding box center [400, 184] width 800 height 368
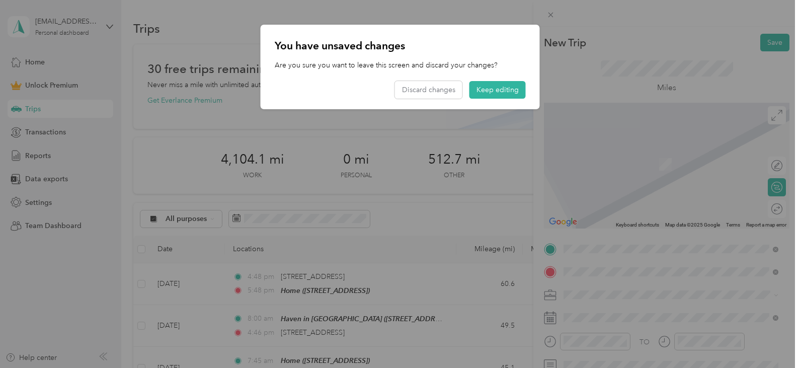
click at [603, 165] on span "[STREET_ADDRESS][US_STATE]" at bounding box center [633, 160] width 101 height 9
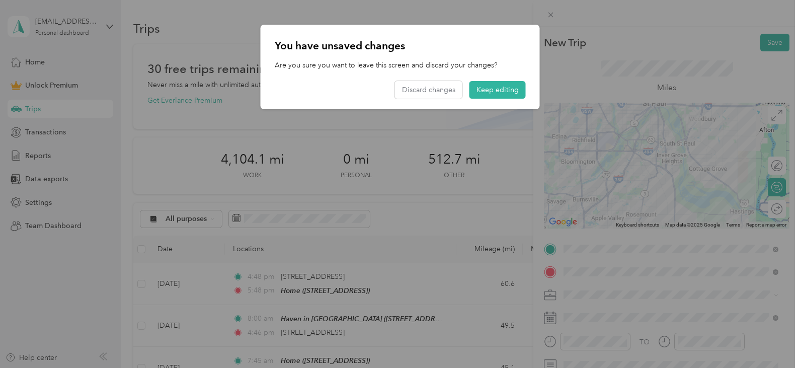
click at [772, 211] on div at bounding box center [400, 184] width 800 height 368
click at [508, 93] on button "Keep editing" at bounding box center [498, 90] width 56 height 18
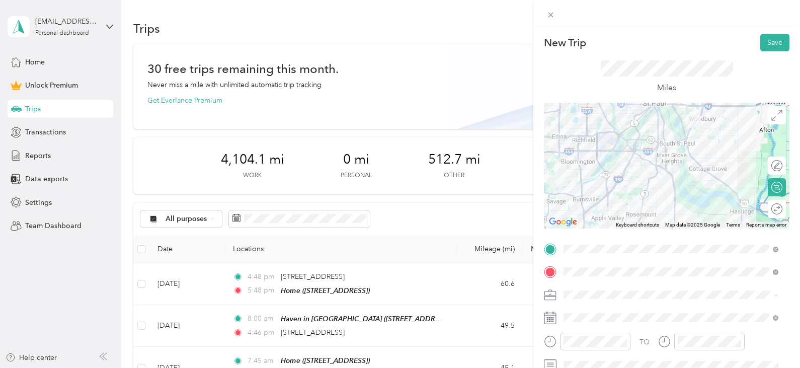
click at [772, 211] on icon at bounding box center [777, 208] width 11 height 11
click at [767, 208] on div at bounding box center [771, 209] width 21 height 11
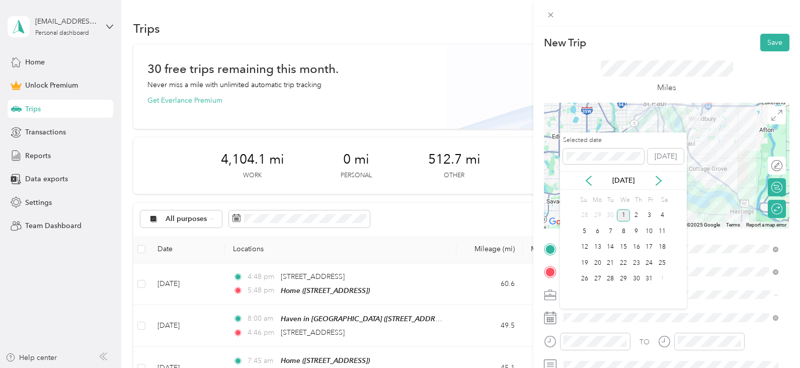
click at [582, 180] on div "[DATE]" at bounding box center [623, 180] width 127 height 11
click at [587, 180] on icon at bounding box center [589, 181] width 10 height 10
click at [661, 246] on div "20" at bounding box center [662, 247] width 13 height 13
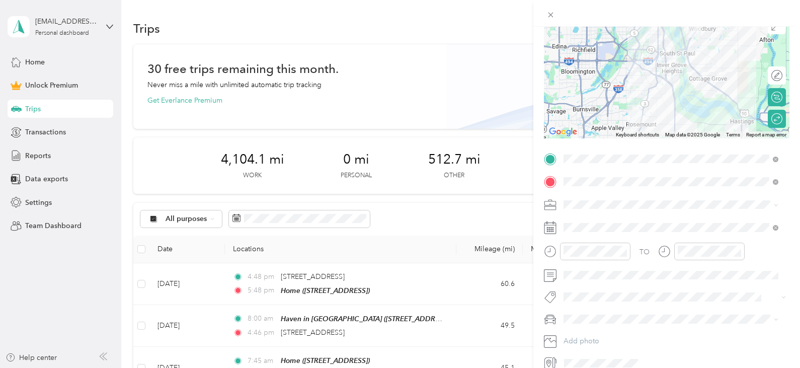
scroll to position [101, 0]
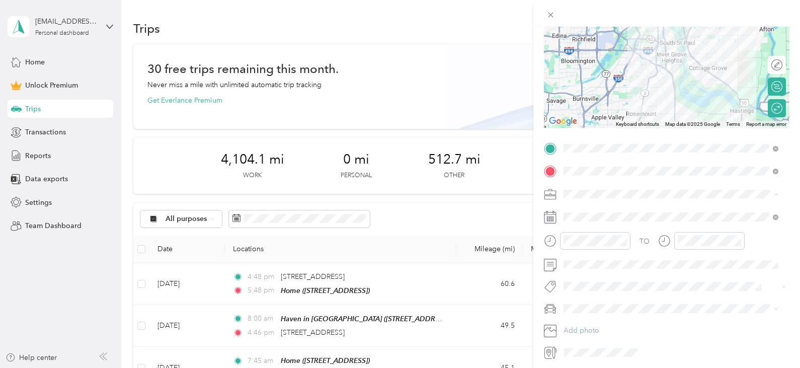
click at [596, 210] on div "Work" at bounding box center [671, 211] width 208 height 11
click at [594, 270] on span "Ford F350" at bounding box center [583, 273] width 33 height 9
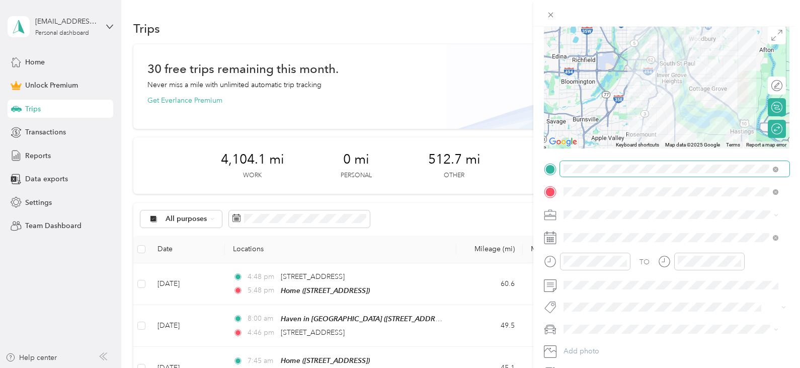
scroll to position [0, 0]
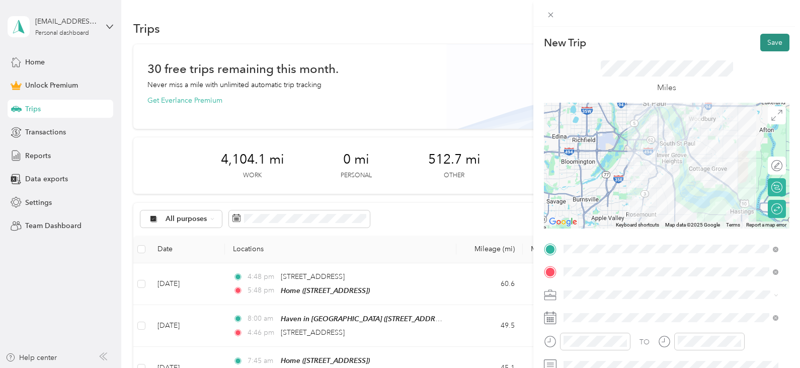
click at [765, 42] on button "Save" at bounding box center [774, 43] width 29 height 18
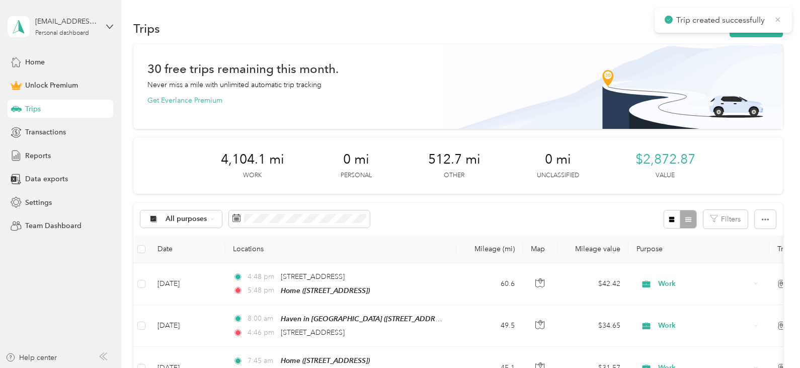
click at [776, 20] on icon at bounding box center [778, 19] width 8 height 9
click at [769, 32] on button "New trip" at bounding box center [756, 29] width 53 height 18
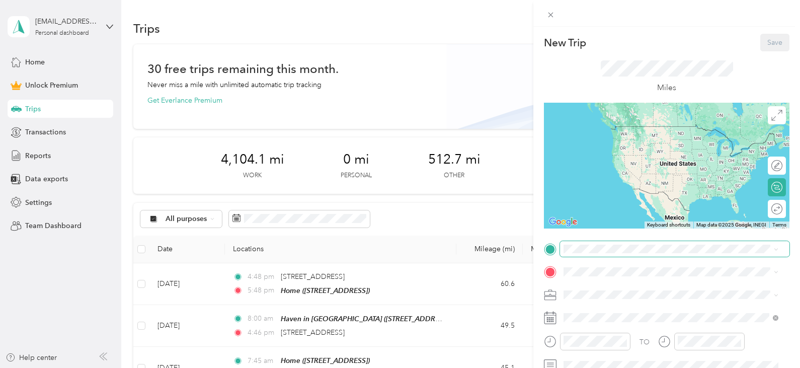
click at [599, 254] on span at bounding box center [674, 249] width 229 height 16
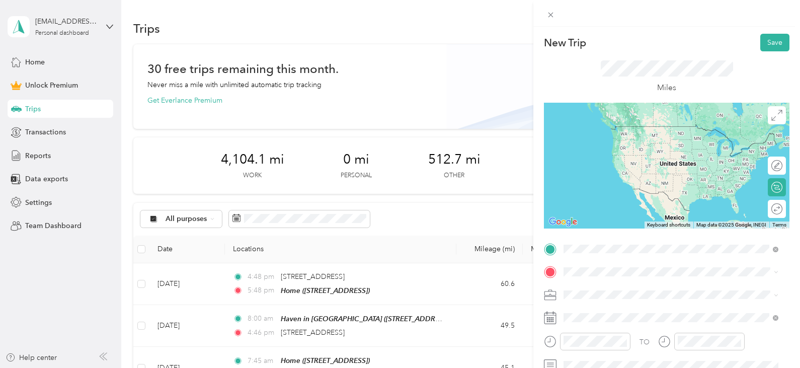
click at [656, 131] on div "Home" at bounding box center [679, 129] width 192 height 9
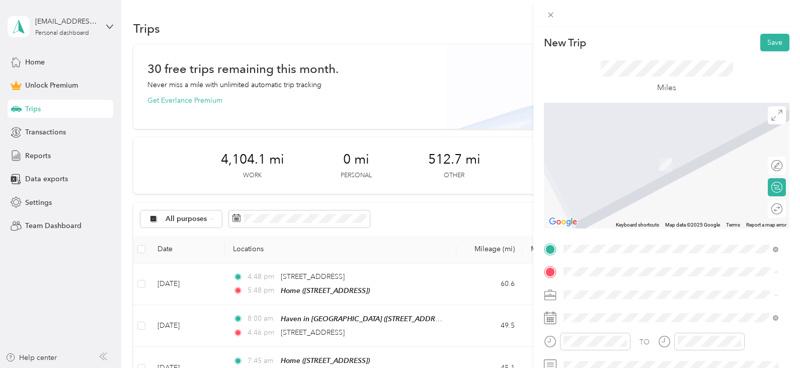
click at [594, 266] on span "The Haven In [GEOGRAPHIC_DATA], [STREET_ADDRESS] , 55387, [GEOGRAPHIC_DATA], [G…" at bounding box center [677, 281] width 189 height 30
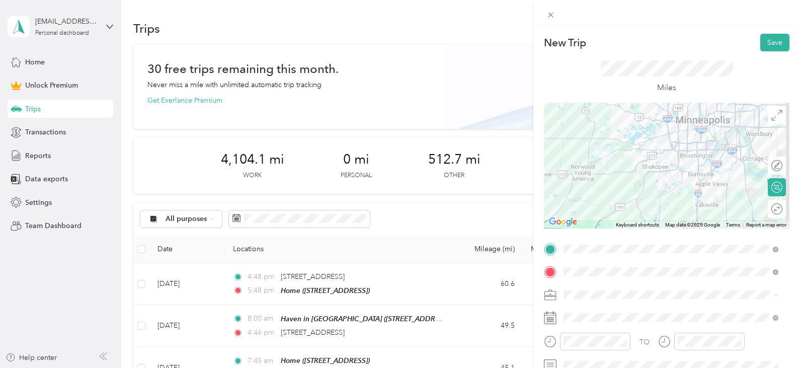
click at [769, 208] on div "Round trip" at bounding box center [777, 209] width 18 height 18
click at [769, 208] on div at bounding box center [771, 209] width 21 height 11
click at [627, 299] on span at bounding box center [674, 295] width 229 height 16
click at [596, 155] on div "Work" at bounding box center [671, 153] width 208 height 11
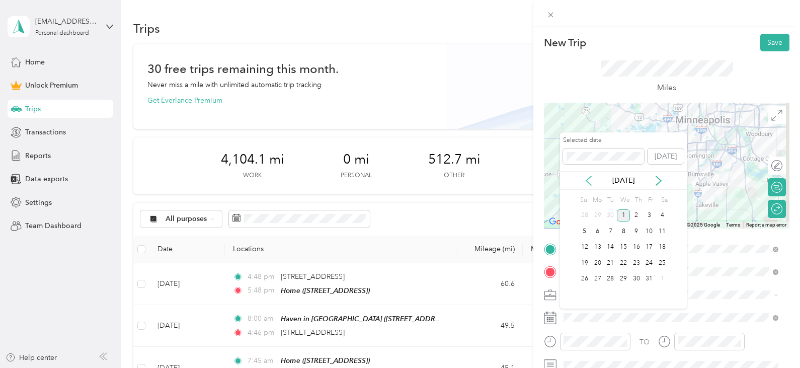
click at [588, 176] on icon at bounding box center [589, 181] width 10 height 10
click at [626, 249] on div "17" at bounding box center [623, 247] width 13 height 13
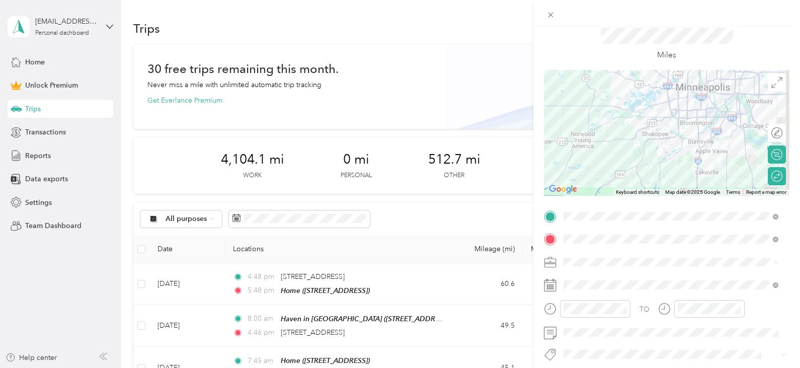
scroll to position [50, 0]
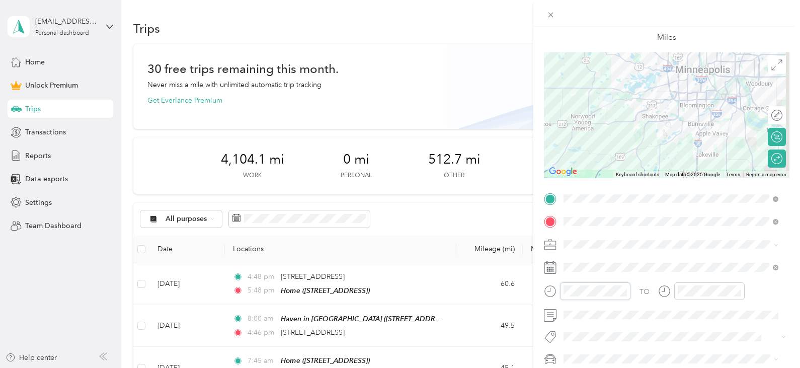
click at [556, 288] on div at bounding box center [587, 291] width 87 height 18
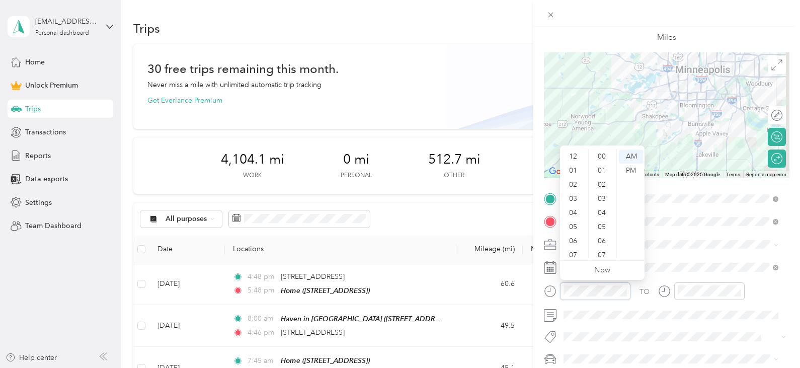
scroll to position [60, 0]
click at [576, 208] on div "08" at bounding box center [574, 209] width 24 height 14
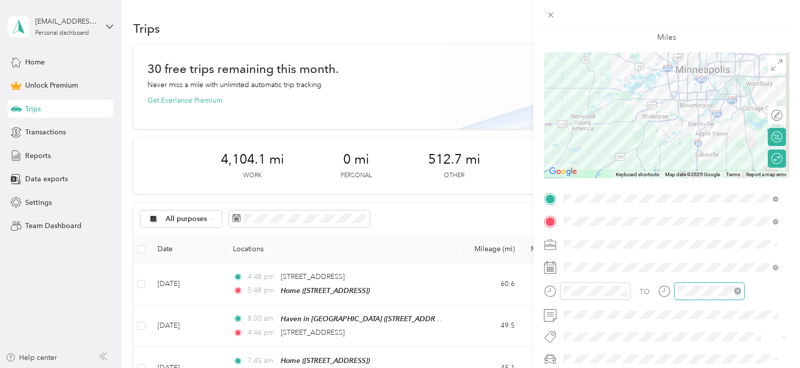
scroll to position [737, 0]
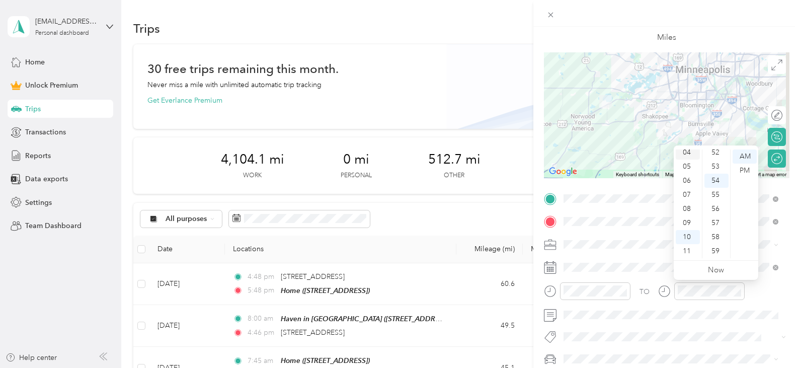
click at [687, 155] on div "04" at bounding box center [688, 152] width 24 height 14
click at [626, 310] on span at bounding box center [674, 315] width 229 height 16
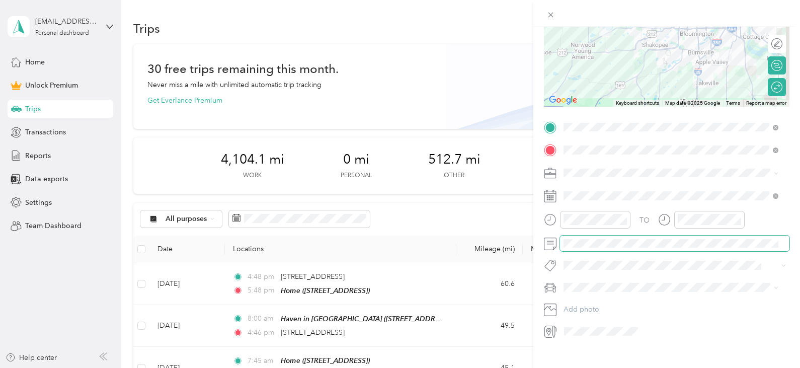
scroll to position [137, 0]
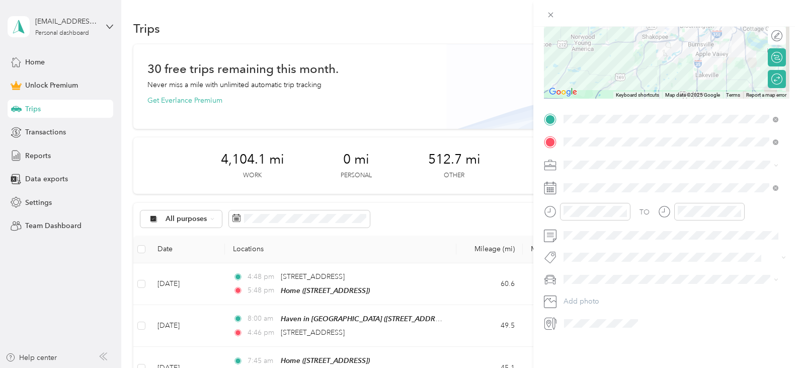
click at [598, 271] on span at bounding box center [674, 279] width 229 height 16
click at [572, 331] on ol "2014 Ford Fusion 2021 Chrysler Pacifica Ford F350 Toyota Celica" at bounding box center [671, 316] width 222 height 70
click at [572, 329] on li "Ford F350" at bounding box center [671, 322] width 222 height 18
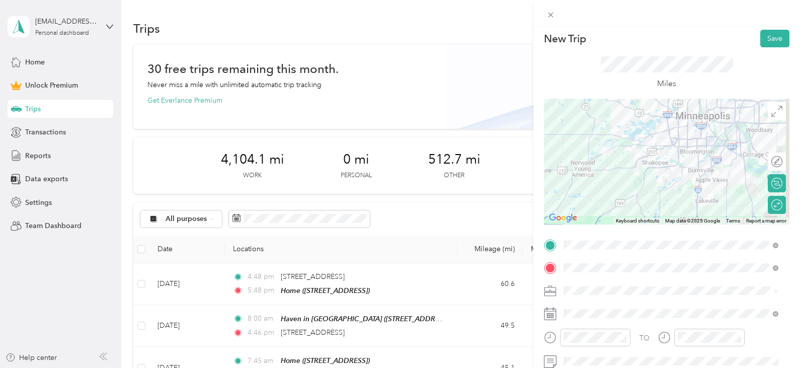
scroll to position [0, 0]
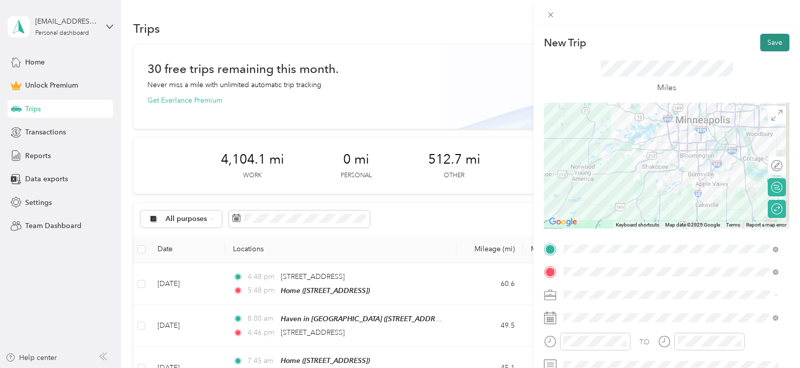
click at [774, 42] on button "Save" at bounding box center [774, 43] width 29 height 18
